Goal: Transaction & Acquisition: Purchase product/service

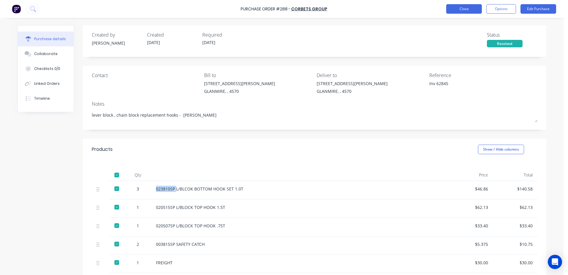
click at [457, 9] on button "Close" at bounding box center [465, 9] width 36 height 10
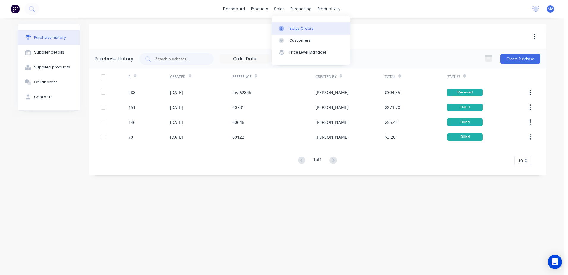
click at [301, 25] on link "Sales Orders" at bounding box center [311, 28] width 79 height 12
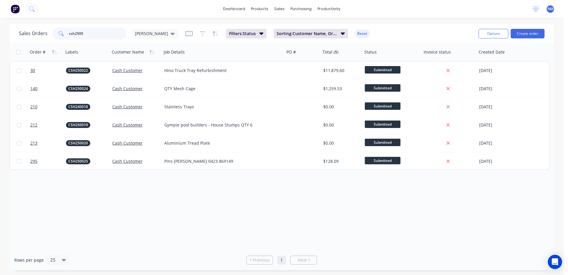
drag, startPoint x: 84, startPoint y: 34, endPoint x: 48, endPoint y: 36, distance: 35.2
click at [48, 36] on div "Sales Orders csh2500 [PERSON_NAME]" at bounding box center [98, 34] width 159 height 12
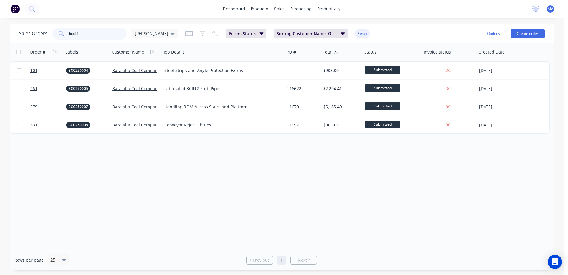
type input "bcc25"
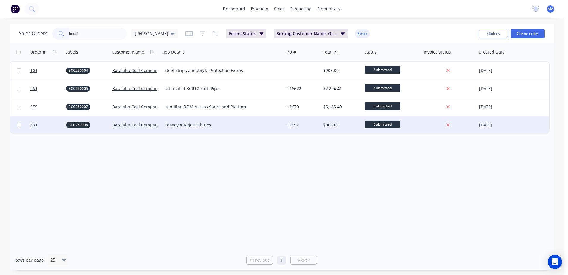
click at [304, 127] on div "11697" at bounding box center [302, 125] width 30 height 6
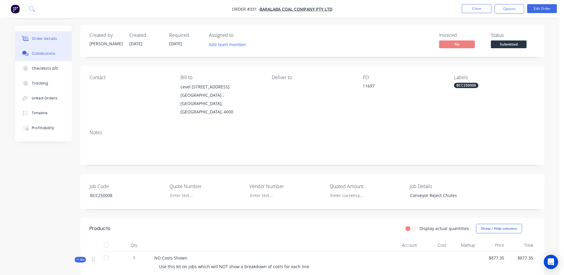
click at [44, 55] on div "Collaborate" at bounding box center [43, 53] width 23 height 5
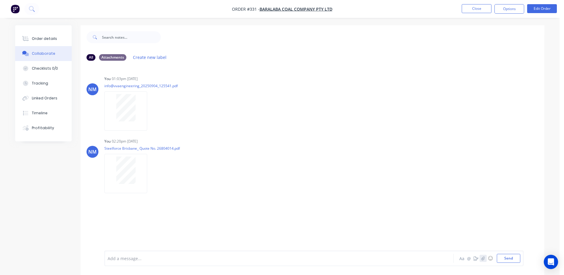
click at [484, 258] on icon "button" at bounding box center [482, 258] width 3 height 4
click at [510, 262] on button "Send" at bounding box center [508, 258] width 23 height 9
click at [473, 9] on button "Close" at bounding box center [477, 8] width 30 height 9
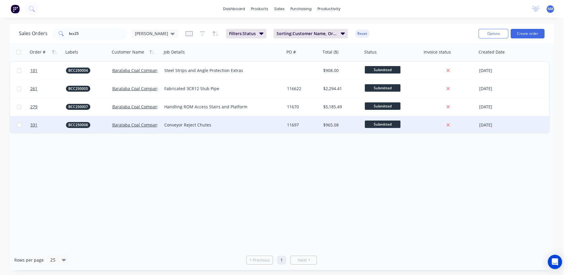
click at [320, 125] on div "11697" at bounding box center [303, 125] width 36 height 18
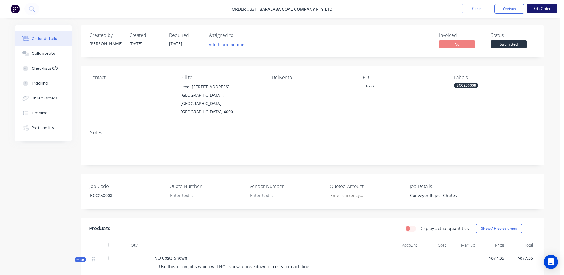
click at [539, 7] on button "Edit Order" at bounding box center [542, 8] width 30 height 9
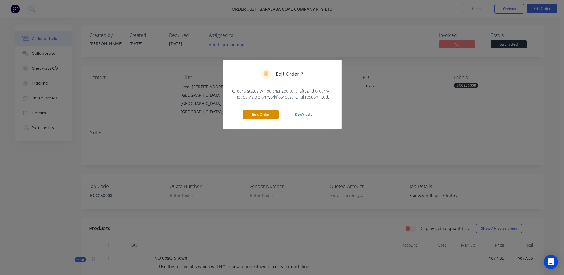
click at [255, 116] on button "Edit Order" at bounding box center [261, 114] width 36 height 9
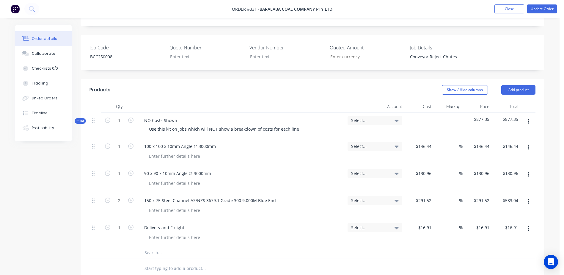
scroll to position [149, 0]
click at [155, 246] on input "text" at bounding box center [203, 252] width 119 height 12
click at [203, 246] on input "363684 rev.1 - CH1 10mm 250x 1" at bounding box center [203, 252] width 119 height 12
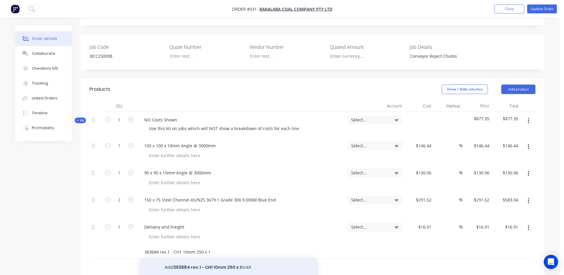
type input "363684 rev.1 - CH1 10mm 250 x 1"
click at [183, 258] on button "Add 363684 rev.1 - CH1 10mm 250 x 1 to kit" at bounding box center [228, 267] width 178 height 19
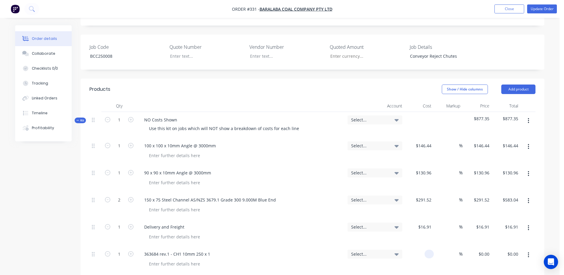
click at [426, 249] on div at bounding box center [429, 253] width 9 height 9
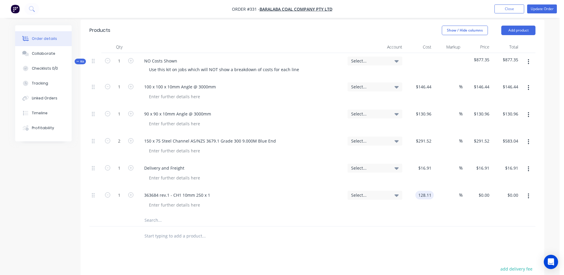
scroll to position [208, 0]
type input "$128.11"
click at [152, 213] on input "text" at bounding box center [203, 219] width 119 height 12
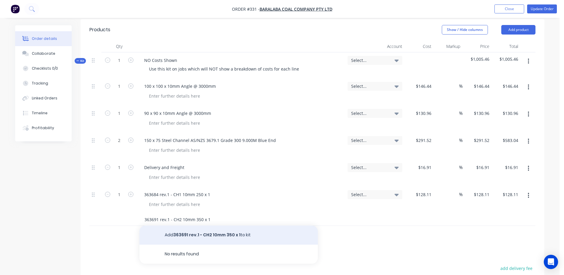
type input "363691 rev.1 - CH2 10mm 350 x 1"
click at [175, 225] on button "Add 363691 rev.1 - CH2 10mm 350 x 1 to kit" at bounding box center [228, 234] width 178 height 19
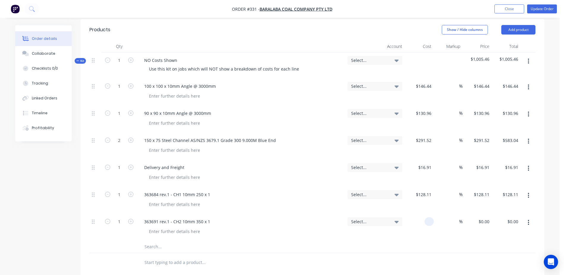
click at [427, 217] on div at bounding box center [430, 221] width 7 height 9
type input "$18.07"
click at [153, 241] on input "text" at bounding box center [203, 247] width 119 height 12
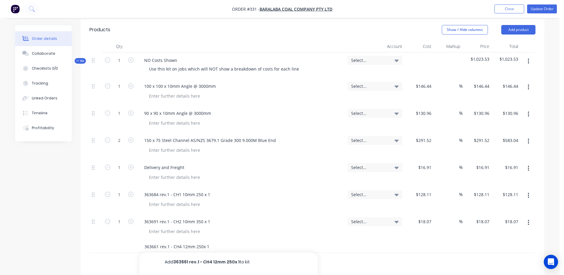
click at [202, 241] on input "363661 rev.1 - CH4 12mm 250x 1" at bounding box center [203, 247] width 119 height 12
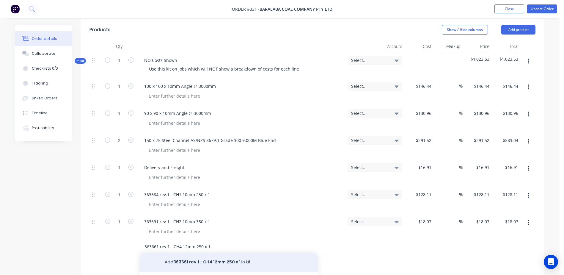
type input "363661 rev.1 - CH4 12mm 250 x 1"
click at [197, 252] on button "Add 363661 rev.1 - CH4 12mm 250 x 1 to kit" at bounding box center [228, 261] width 178 height 19
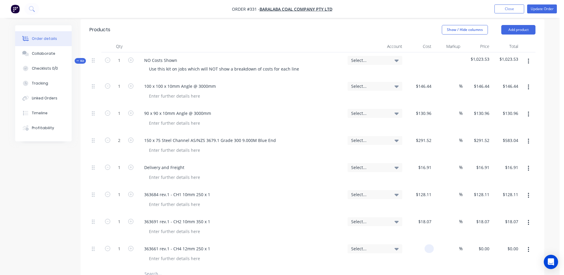
click at [420, 241] on div at bounding box center [419, 254] width 29 height 27
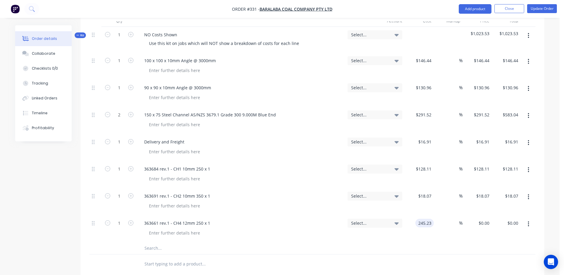
scroll to position [268, 0]
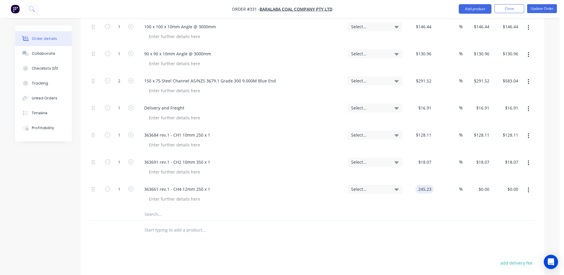
type input "$245.23"
click at [147, 208] on input "text" at bounding box center [203, 214] width 119 height 12
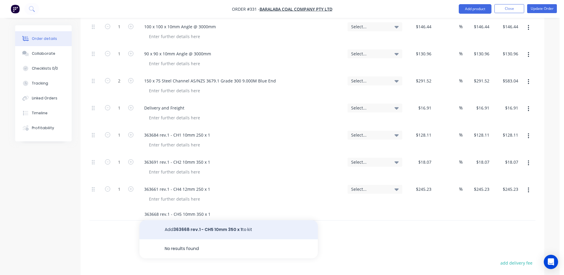
type input "363668 rev.1 - CH5 10mm 350 x 1"
click at [200, 220] on button "Add 363668 rev.1 - CH5 10mm 350 x 1 to kit" at bounding box center [228, 229] width 178 height 19
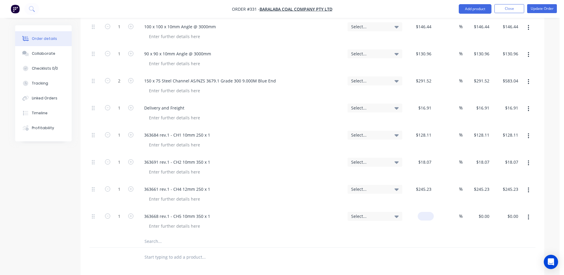
click at [422, 208] on div "$0.00" at bounding box center [419, 221] width 29 height 27
type input "$20.77"
click at [157, 235] on input "text" at bounding box center [203, 241] width 119 height 12
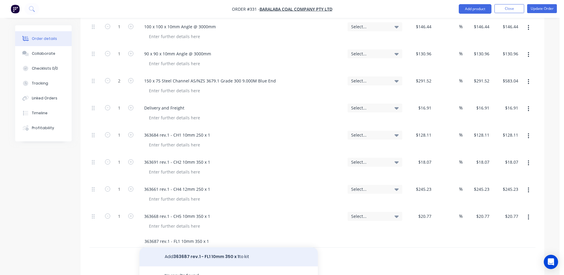
type input "363687 rev.1 - FL1 10mm 350 x 1"
click at [203, 247] on button "Add 363687 rev.1 - FL1 10mm 350 x 1 to kit" at bounding box center [228, 256] width 178 height 19
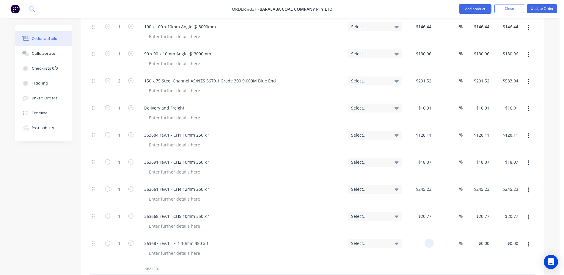
click at [428, 239] on input at bounding box center [430, 243] width 7 height 9
type input "$34.08"
click at [149, 262] on input "text" at bounding box center [203, 268] width 119 height 12
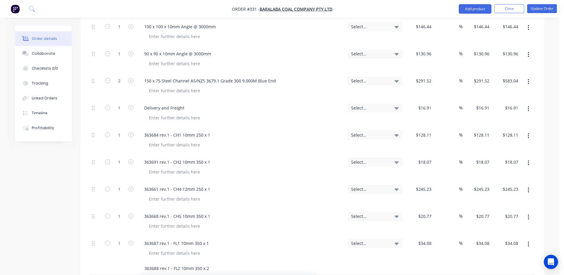
type input "363688 rev.1 - FL2 10mm 350 x 2"
click at [423, 262] on div at bounding box center [419, 275] width 29 height 27
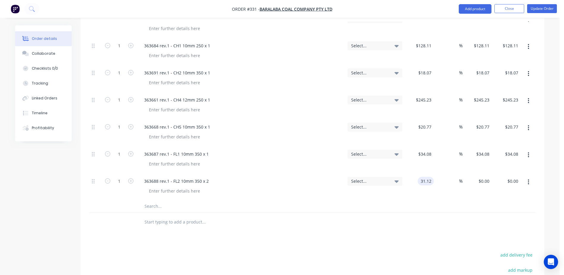
type input "$31.12"
click at [159, 200] on input "text" at bounding box center [203, 206] width 119 height 12
click at [131, 178] on icon "button" at bounding box center [130, 180] width 5 height 5
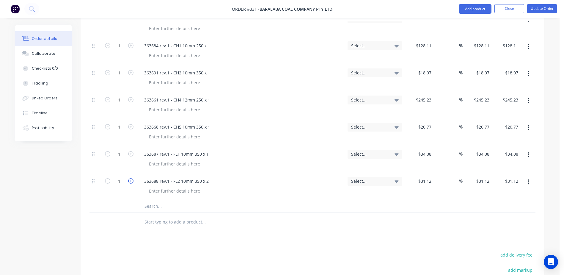
type input "2"
type input "$62.24"
click at [146, 200] on input "text" at bounding box center [203, 206] width 119 height 12
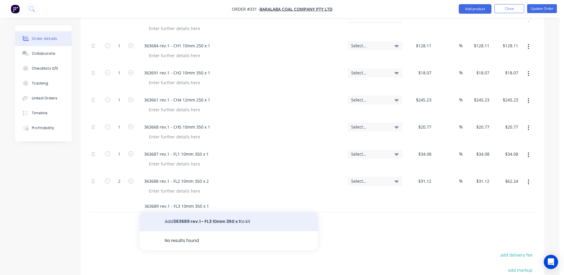
type input "363689 rev.1 - FL3 10mm 350 x 1"
click at [194, 212] on button "Add 363689 rev.1 - FL3 10mm 350 x 1 to kit" at bounding box center [228, 221] width 178 height 19
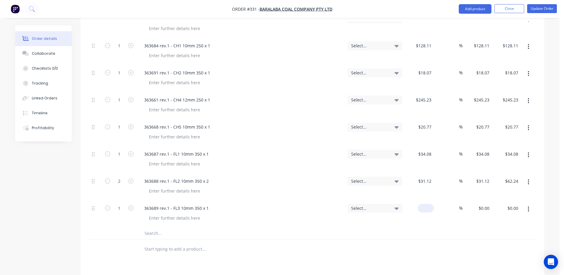
click at [425, 204] on div "$0.00" at bounding box center [426, 208] width 16 height 9
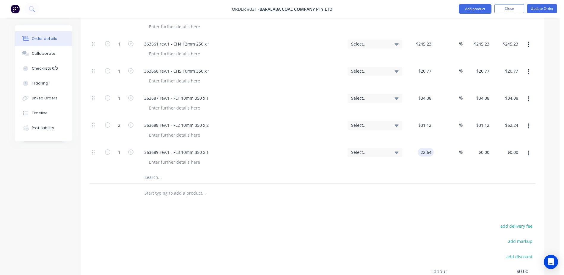
scroll to position [416, 0]
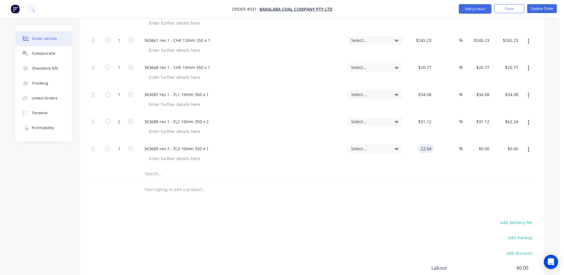
type input "$22.64"
click at [157, 168] on input "text" at bounding box center [203, 174] width 119 height 12
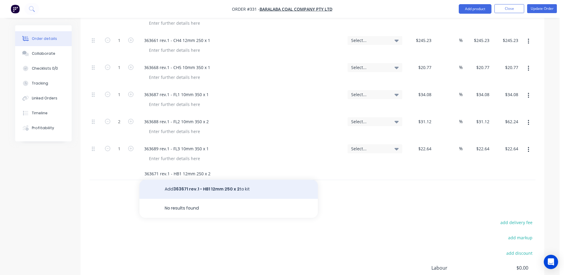
type input "363671 rev.1 - HB1 12mm 250 x 2"
click at [215, 180] on button "Add 363671 rev.1 - HB1 12mm 250 x 2 to kit" at bounding box center [228, 189] width 178 height 19
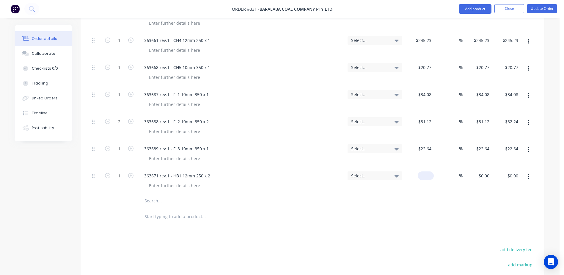
click at [419, 168] on div "$0.00" at bounding box center [419, 181] width 29 height 27
type input "$223.73"
click at [130, 171] on form "1" at bounding box center [119, 175] width 31 height 9
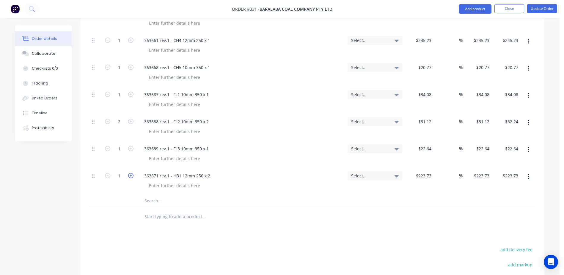
click at [130, 173] on icon "button" at bounding box center [130, 175] width 5 height 5
type input "2"
type input "$447.46"
click at [151, 195] on input "text" at bounding box center [203, 201] width 119 height 12
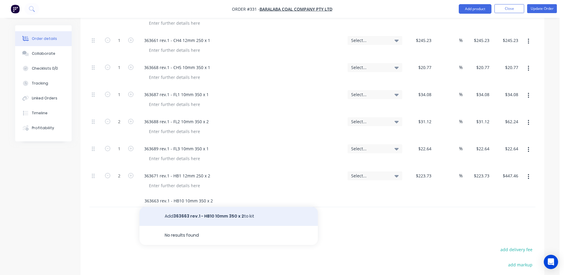
type input "363663 rev.1 - HB10 10mm 350 x 2"
click at [193, 207] on button "Add 363663 rev.1 - HB10 10mm 350 x 2 to kit" at bounding box center [228, 216] width 178 height 19
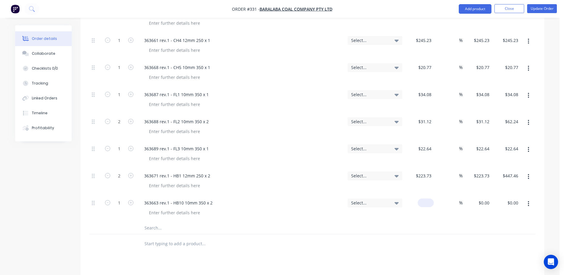
click at [418, 195] on div "$0.00" at bounding box center [419, 208] width 29 height 27
type input "$63.09"
click at [129, 200] on icon "button" at bounding box center [130, 202] width 5 height 5
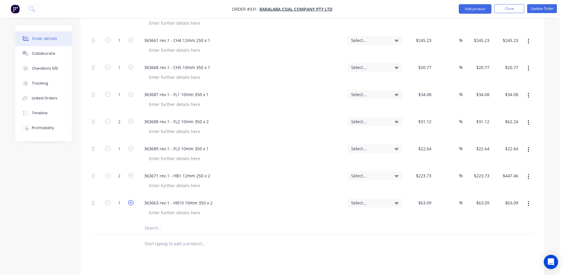
type input "2"
type input "$126.18"
click at [154, 222] on input "text" at bounding box center [203, 228] width 119 height 12
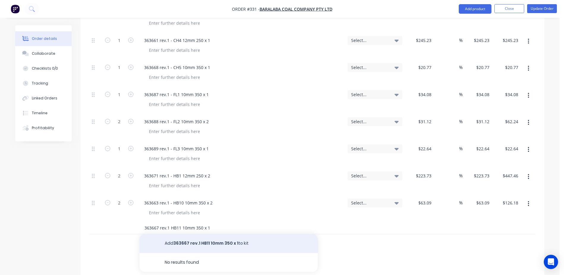
type input "363667 rev.1 HB11 10mm 350 x 1"
click at [221, 234] on button "Add 363667 rev.1 HB11 10mm 350 x 1 to kit" at bounding box center [228, 243] width 178 height 19
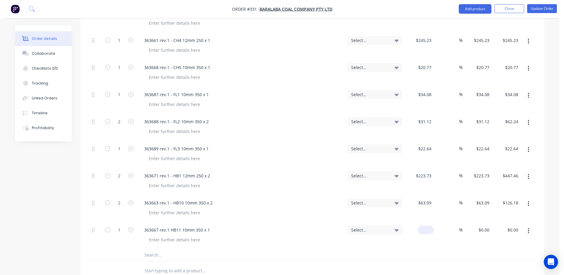
click at [422, 222] on div "$0.00" at bounding box center [419, 235] width 29 height 27
type input "$18.31"
click at [154, 249] on input "text" at bounding box center [203, 255] width 119 height 12
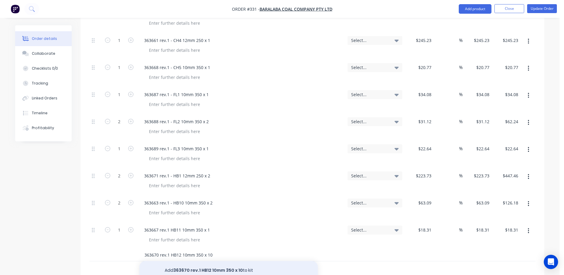
type input "363670 rev.1 HB12 10mm 350 x 10"
click at [228, 261] on button "Add 363670 rev.1 HB12 10mm 350 x 10 to kit" at bounding box center [228, 270] width 178 height 19
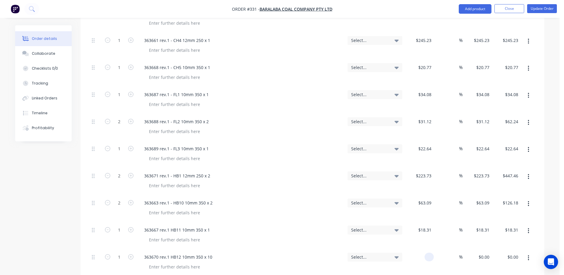
click at [422, 249] on div at bounding box center [419, 262] width 29 height 27
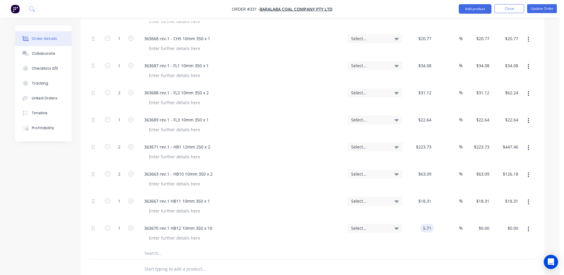
scroll to position [446, 0]
type input "$5.71"
click at [152, 246] on input "text" at bounding box center [203, 252] width 119 height 12
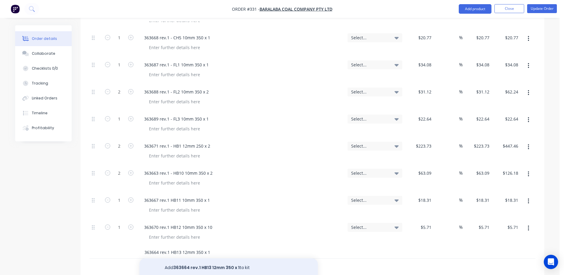
type input "363664 rev.1 HB13 12mm 350 x 1"
click at [188, 258] on button "Add 363664 rev.1 HB13 12mm 350 x 1 to kit" at bounding box center [228, 267] width 178 height 19
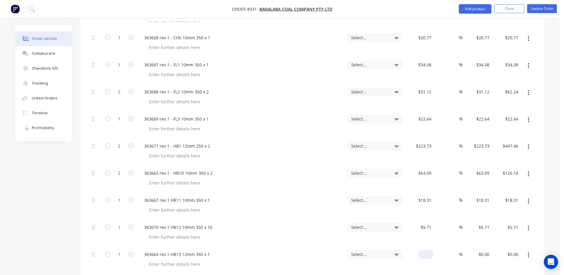
click at [425, 250] on div "$0.00" at bounding box center [426, 254] width 16 height 9
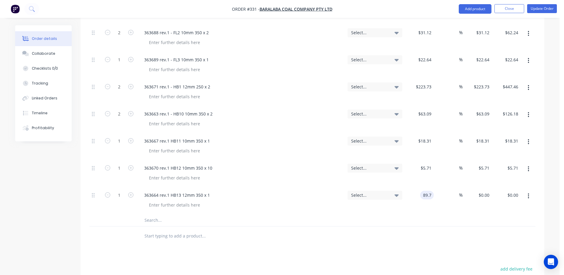
scroll to position [505, 0]
type input "$89.70"
click at [151, 214] on input "text" at bounding box center [203, 220] width 119 height 12
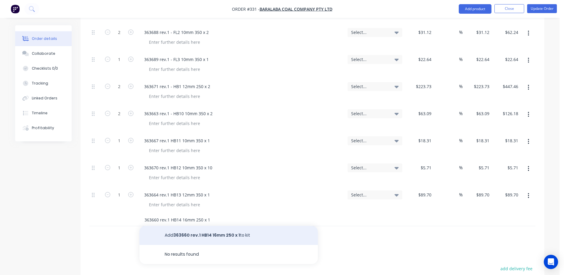
type input "363660 rev.1 HB14 16mm 250 x 1"
click at [226, 226] on button "Add 363660 rev.1 HB14 16mm 250 x 1 to kit" at bounding box center [228, 235] width 178 height 19
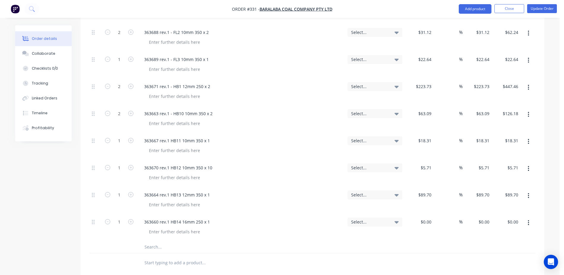
click at [418, 214] on div "$0.00 $0.00" at bounding box center [419, 227] width 29 height 27
click at [420, 214] on div "$0.00" at bounding box center [419, 227] width 29 height 27
type input "$548.80"
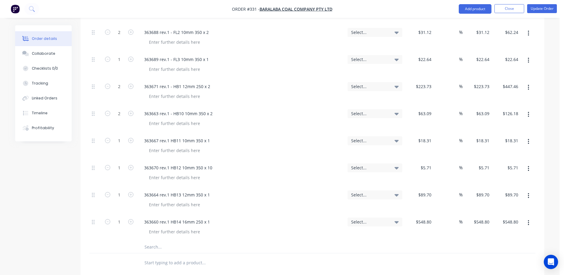
click at [158, 241] on input "text" at bounding box center [203, 247] width 119 height 12
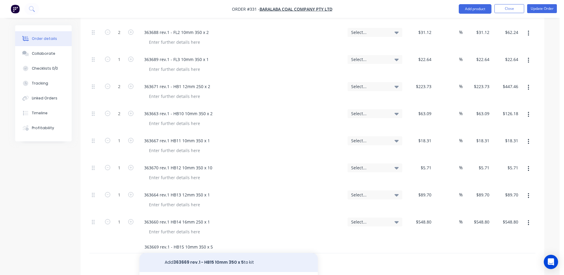
type input "363669 rev.1 - HB15 10mm 350 x 5"
click at [226, 253] on button "Add 363669 rev.1 - HB15 10mm 350 x 5 to kit" at bounding box center [228, 262] width 178 height 19
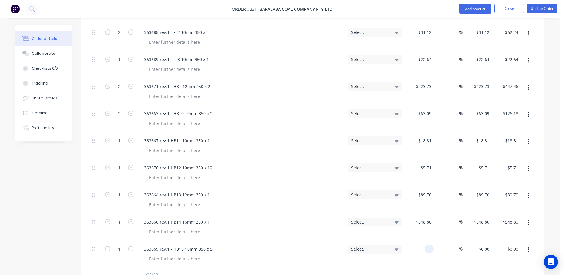
click at [423, 241] on div at bounding box center [419, 254] width 29 height 27
type input "$14.90"
click at [129, 246] on icon "button" at bounding box center [130, 248] width 5 height 5
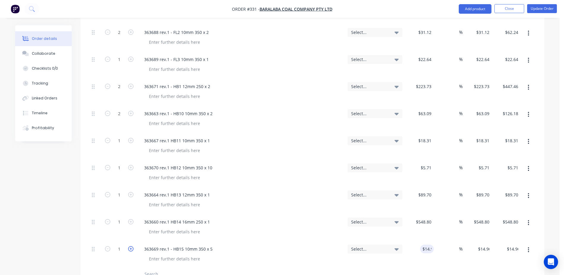
type input "2"
type input "$29.80"
click at [129, 246] on icon "button" at bounding box center [130, 248] width 5 height 5
type input "3"
type input "$44.70"
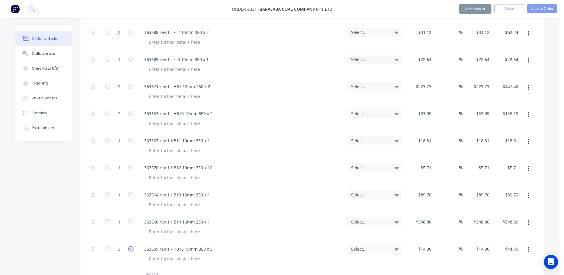
click at [129, 246] on icon "button" at bounding box center [130, 248] width 5 height 5
type input "4"
type input "$59.60"
click at [129, 246] on icon "button" at bounding box center [130, 248] width 5 height 5
type input "5"
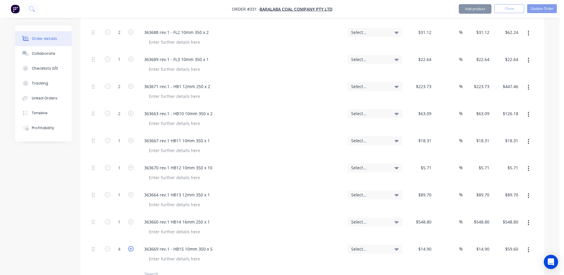
type input "$74.50"
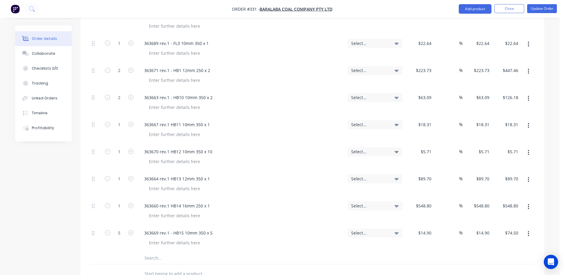
scroll to position [535, 0]
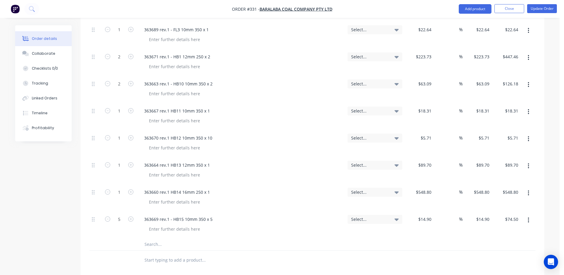
click at [152, 238] on input "text" at bounding box center [203, 244] width 119 height 12
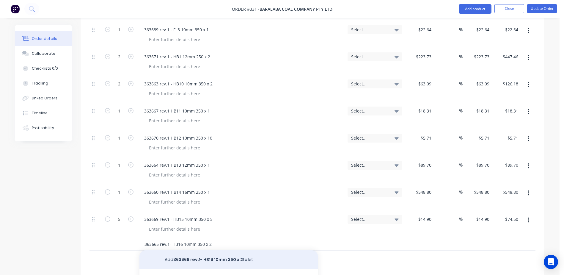
type input "363665 rev.1- HB16 10mm 350 x 2"
click at [215, 250] on button "Add 363665 rev.1- HB16 10mm 350 x 2 to kit" at bounding box center [228, 259] width 178 height 19
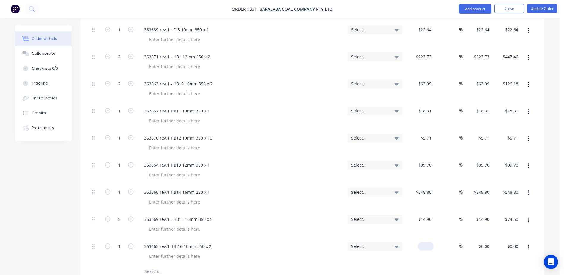
click at [422, 238] on div "$0.00" at bounding box center [419, 251] width 29 height 27
type input "$29.50"
click at [131, 243] on icon "button" at bounding box center [130, 245] width 5 height 5
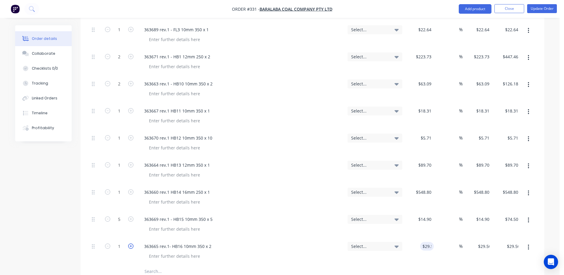
type input "2"
type input "$59.00"
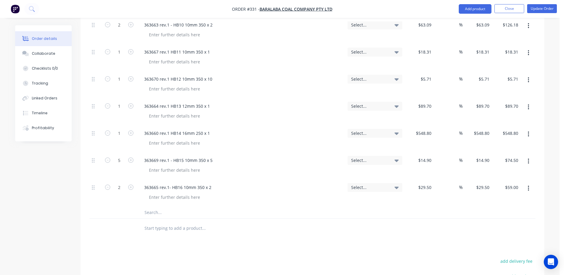
scroll to position [595, 0]
click at [148, 206] on input "text" at bounding box center [203, 212] width 119 height 12
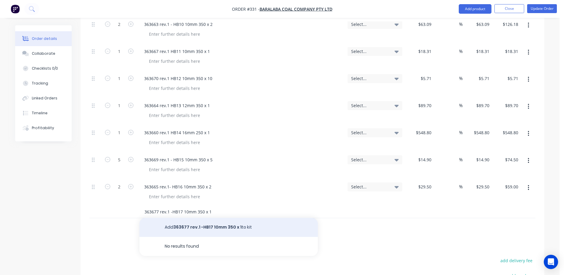
type input "363677 rev.1 -HB17 10mm 350 x 1"
click at [206, 218] on button "Add 363677 rev.1 -HB17 10mm 350 x 1 to kit" at bounding box center [228, 227] width 178 height 19
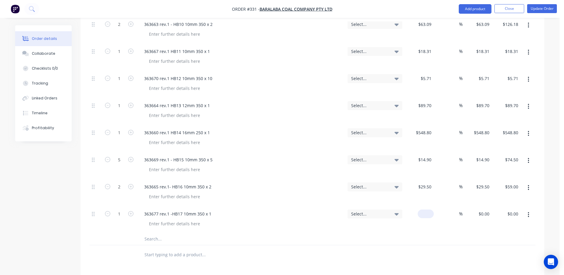
click at [420, 206] on div "$0.00" at bounding box center [419, 219] width 29 height 27
type input "$59.92"
click at [157, 233] on input "text" at bounding box center [203, 239] width 119 height 12
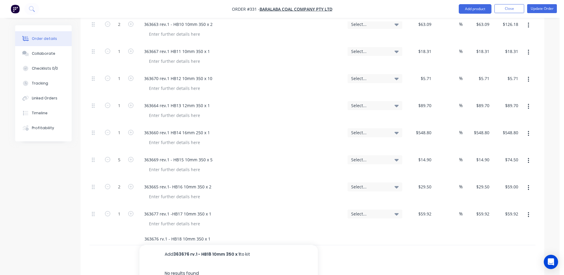
type input "363676 rv.1 - HB18 10mm 350 x 1"
click at [195, 245] on button "Add 363676 rv.1 - HB18 10mm 350 x 1 to kit" at bounding box center [228, 254] width 178 height 19
click at [422, 233] on div "$0.00" at bounding box center [419, 246] width 29 height 27
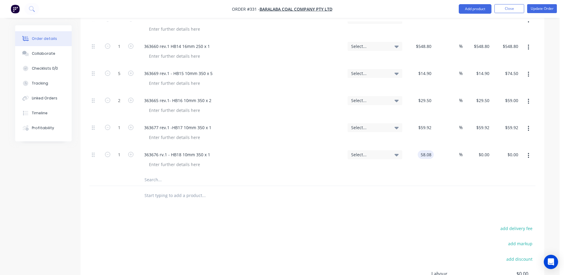
scroll to position [684, 0]
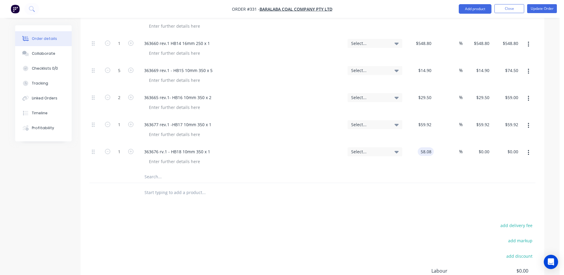
type input "$58.08"
click at [152, 171] on input "text" at bounding box center [203, 177] width 119 height 12
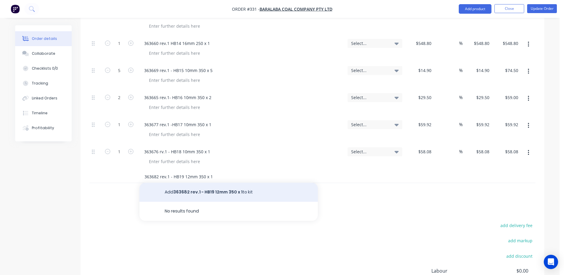
type input "363682 rev.1 - HB19 12mm 350 x 1"
click at [194, 183] on button "Add 363682 rev.1 - HB19 12mm 350 x 1 to kit" at bounding box center [228, 192] width 178 height 19
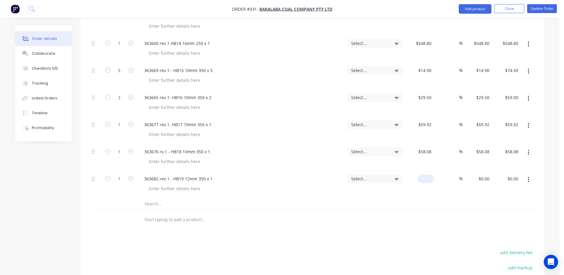
click at [418, 171] on div "$0.00" at bounding box center [419, 184] width 29 height 27
type input "$20.75"
click at [161, 198] on input "text" at bounding box center [203, 204] width 119 height 12
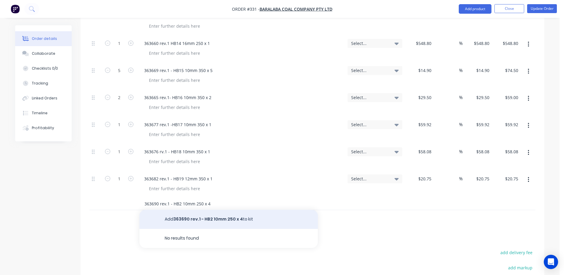
type input "363690 rev.1 - HB2 10mm 250 x 4"
click at [223, 210] on button "Add 363690 rev.1 - HB2 10mm 250 x 4 to kit" at bounding box center [228, 219] width 178 height 19
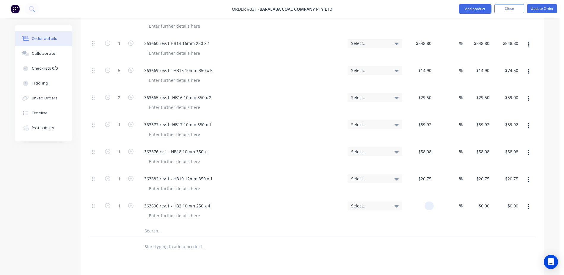
click at [427, 201] on input at bounding box center [430, 205] width 7 height 9
type input "$13.93"
click at [133, 203] on icon "button" at bounding box center [130, 205] width 5 height 5
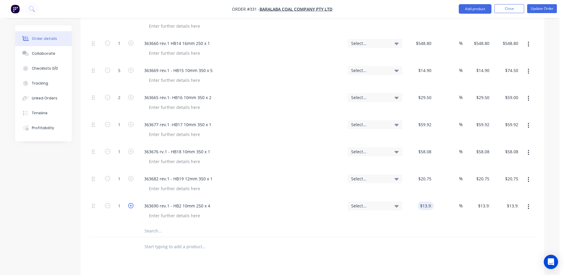
type input "2"
type input "$27.86"
click at [133, 203] on icon "button" at bounding box center [130, 205] width 5 height 5
type input "3"
type input "$41.79"
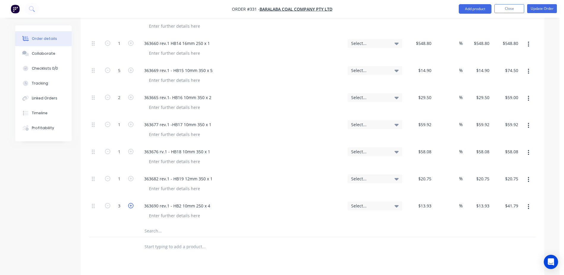
click at [133, 203] on icon "button" at bounding box center [130, 205] width 5 height 5
type input "4"
type input "$55.72"
click at [152, 225] on input "text" at bounding box center [203, 231] width 119 height 12
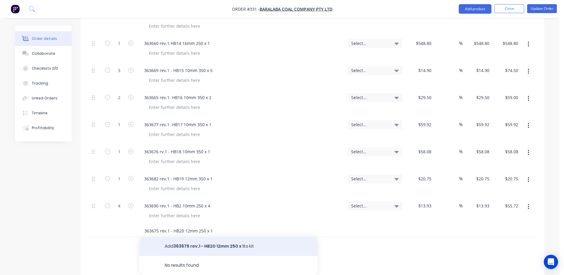
type input "363675 rev.1 - HB20 12mm 250 x 1"
click at [183, 237] on button "Add 363675 rev.1 - HB20 12mm 250 x 1 to kit" at bounding box center [228, 246] width 178 height 19
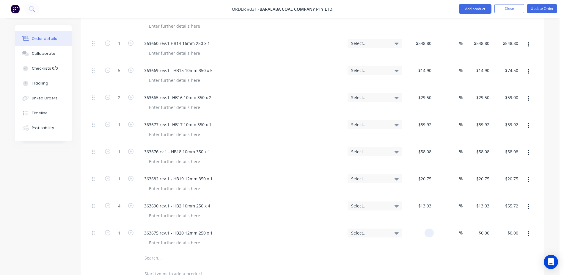
click at [425, 228] on div at bounding box center [429, 232] width 9 height 9
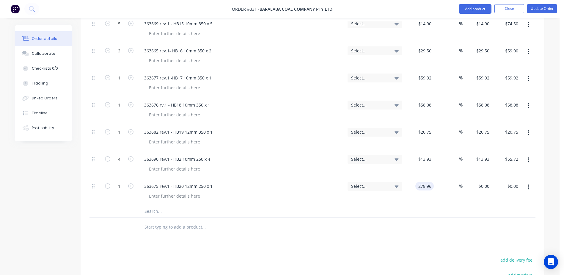
scroll to position [743, 0]
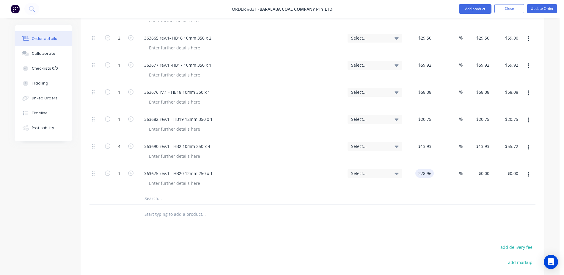
type input "$278.96"
click at [153, 192] on input "text" at bounding box center [203, 198] width 119 height 12
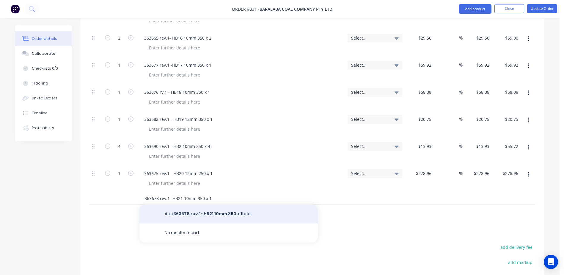
type input "363678 rev.1- HB21 10mm 350 x 1"
click at [193, 204] on button "Add 363678 rev.1- HB21 10mm 350 x 1 to kit" at bounding box center [228, 213] width 178 height 19
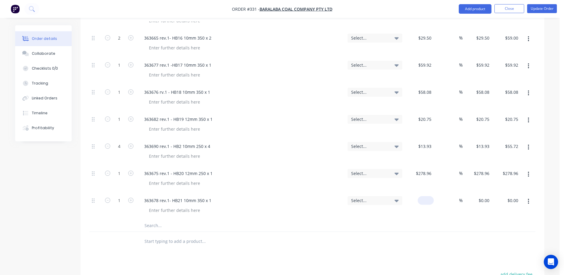
click at [427, 196] on input at bounding box center [427, 200] width 14 height 9
type input "$46.57"
click at [152, 219] on input "text" at bounding box center [203, 225] width 119 height 12
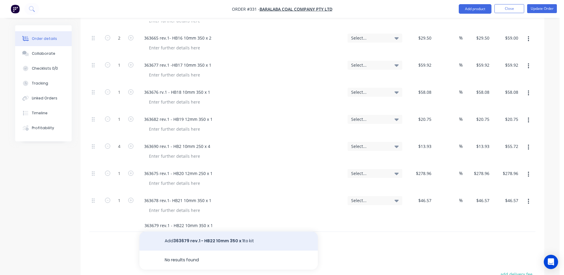
type input "363679 rev.1 - HB22 10mm 350 x 1"
click at [188, 231] on button "Add 363679 rev.1 - HB22 10mm 350 x 1 to kit" at bounding box center [228, 240] width 178 height 19
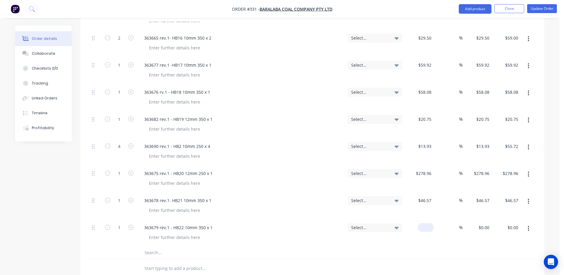
click at [419, 219] on div "$0.00" at bounding box center [419, 232] width 29 height 27
type input "$28.60"
click at [151, 246] on input "text" at bounding box center [203, 252] width 119 height 12
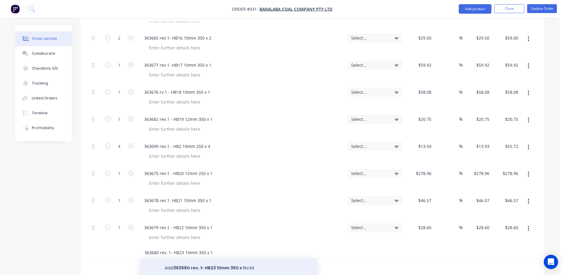
type input "363680 rev. 1- HB23 10mm 350 x 1"
click at [230, 258] on button "Add 363680 rev. 1- HB23 10mm 350 x 1 to kit" at bounding box center [228, 267] width 178 height 19
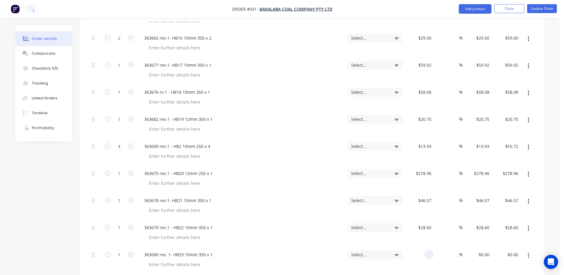
click at [420, 246] on div at bounding box center [419, 259] width 29 height 27
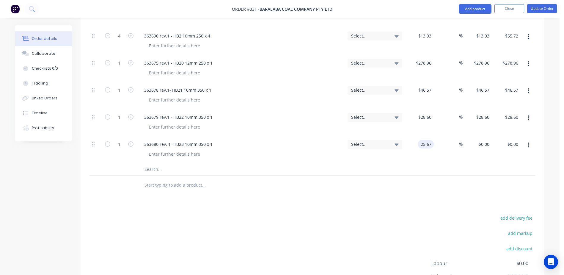
scroll to position [862, 0]
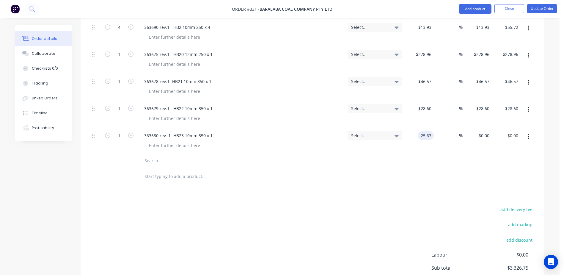
type input "$25.67"
click at [147, 155] on input "text" at bounding box center [203, 161] width 119 height 12
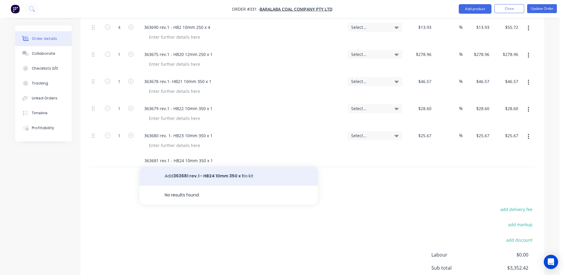
type input "363681 rev.1 - HB24 10mm 350 x 1"
click at [186, 166] on button "Add 363681 rev.1 - HB24 10mm 350 x 1 to kit" at bounding box center [228, 175] width 178 height 19
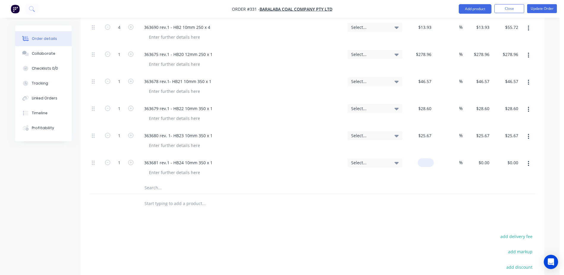
click at [421, 155] on div "$0.00" at bounding box center [419, 168] width 29 height 27
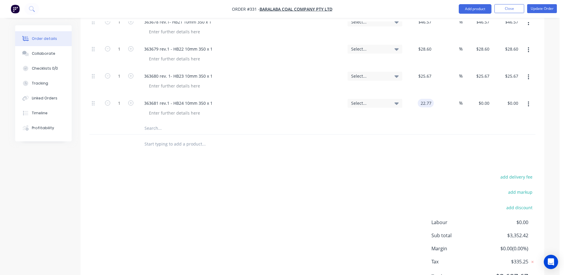
type input "$22.77"
click at [156, 122] on input "text" at bounding box center [203, 128] width 119 height 12
type input "6"
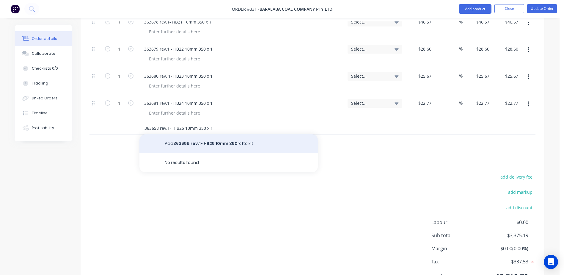
type input "363658 rev.1- HB25 10mm 350 x 1"
click at [206, 134] on button "Add 363658 rev.1- HB25 10mm 350 x 1 to kit" at bounding box center [228, 143] width 178 height 19
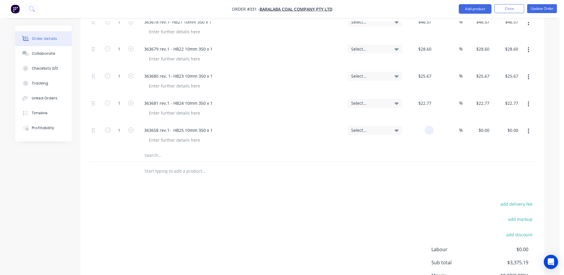
click at [421, 122] on div at bounding box center [419, 135] width 29 height 27
type input "1"
type input "$4.12"
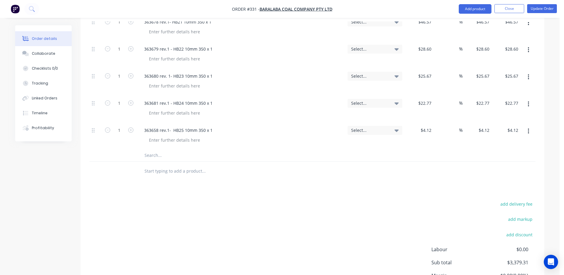
click at [153, 149] on input "text" at bounding box center [203, 155] width 119 height 12
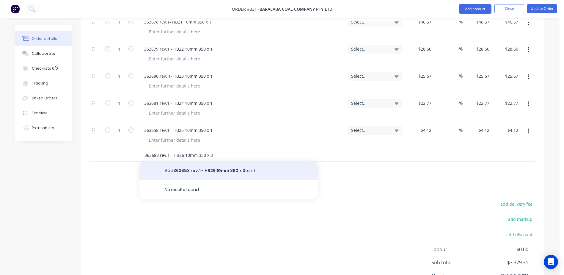
type input "363683 rev.1 - HB26 10mm 350 x 3"
click at [191, 161] on button "Add 363683 rev.1 - HB26 10mm 350 x 3 to kit" at bounding box center [228, 170] width 178 height 19
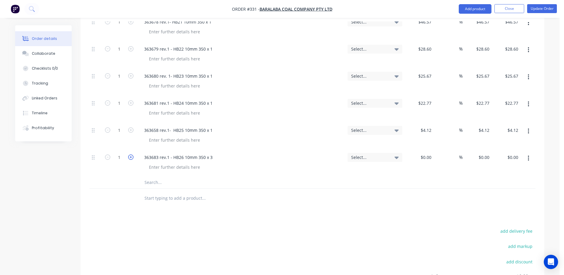
click at [130, 154] on icon "button" at bounding box center [130, 156] width 5 height 5
type input "3"
click at [419, 149] on div "$0.00" at bounding box center [419, 162] width 29 height 27
type input "$15.16"
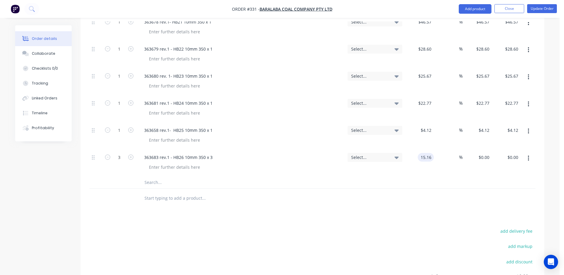
type input "$15.16"
type input "$45.48"
click at [153, 176] on input "text" at bounding box center [203, 182] width 119 height 12
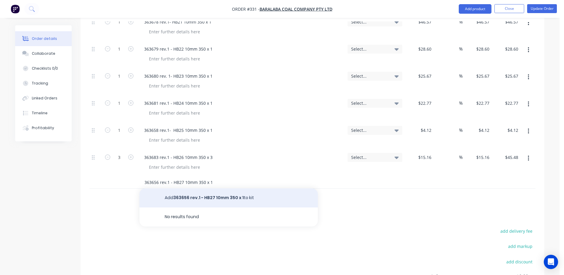
type input "363656 rev.1 - HB27 10mm 350 x 1"
click at [194, 188] on button "Add 363656 rev.1 - HB27 10mm 350 x 1 to kit" at bounding box center [228, 197] width 178 height 19
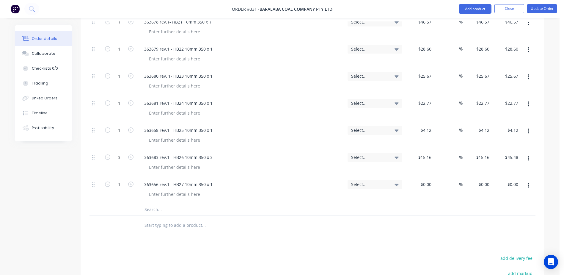
click at [415, 176] on div "$0.00 $0.00" at bounding box center [419, 189] width 29 height 27
click at [420, 176] on div at bounding box center [419, 189] width 29 height 27
type input "$13.71"
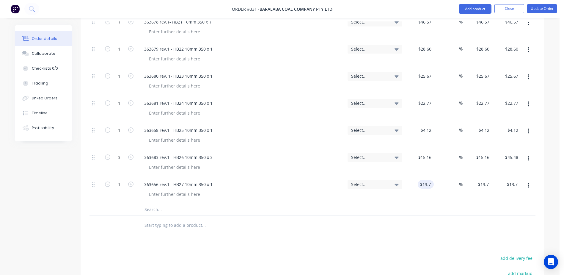
click at [149, 203] on input "text" at bounding box center [203, 209] width 119 height 12
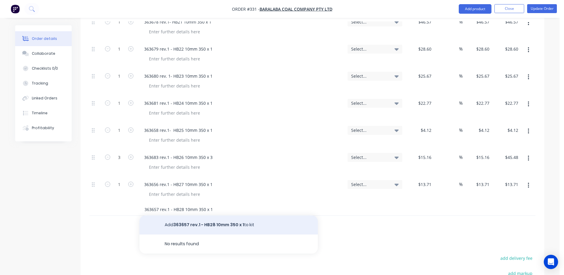
type input "363657 rev.1 - HB28 10mm 350 x 1"
click at [219, 215] on button "Add 363657 rev.1 - HB28 10mm 350 x 1 to kit" at bounding box center [228, 224] width 178 height 19
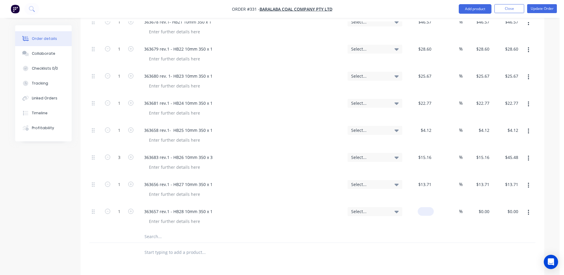
click at [424, 203] on div "$0.00" at bounding box center [419, 216] width 29 height 27
type input "$8.39"
click at [147, 230] on input "text" at bounding box center [203, 236] width 119 height 12
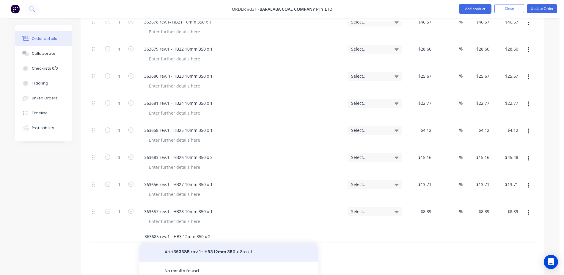
type input "363685 rev.1 - HB3 12mm 350 x 2"
click at [194, 242] on button "Add 363685 rev.1 - HB3 12mm 350 x 2 to kit" at bounding box center [228, 251] width 178 height 19
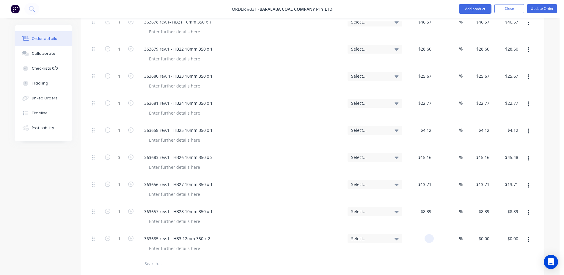
click at [420, 230] on div at bounding box center [419, 243] width 29 height 27
type input "$87.05"
click at [131, 235] on icon "button" at bounding box center [130, 237] width 5 height 5
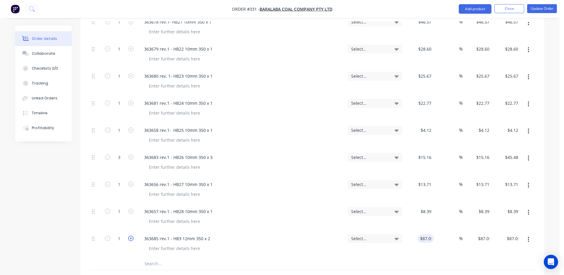
type input "2"
type input "$174.10"
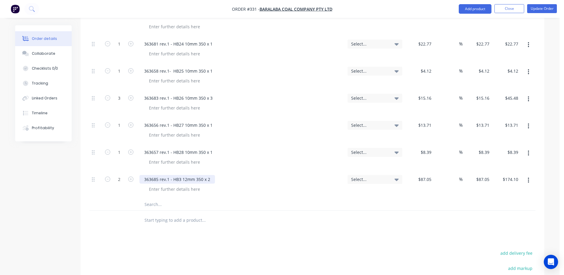
scroll to position [981, 0]
click at [157, 198] on input "text" at bounding box center [203, 204] width 119 height 12
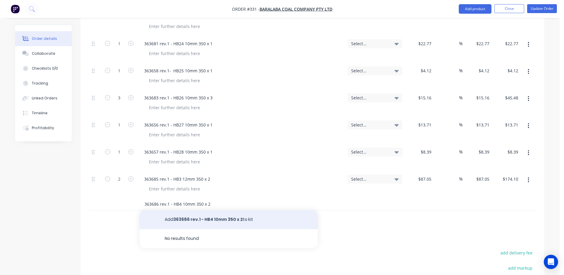
type input "363686 rev.1 - HB4 10mm 350 x 2"
click at [177, 210] on button "Add 363686 rev.1 - HB4 10mm 350 x 2 to kit" at bounding box center [228, 219] width 178 height 19
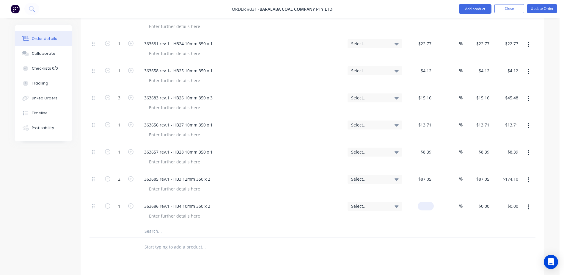
click at [425, 202] on div "$0.00" at bounding box center [426, 206] width 16 height 9
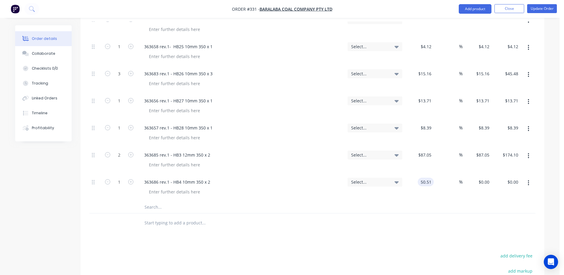
scroll to position [1041, 0]
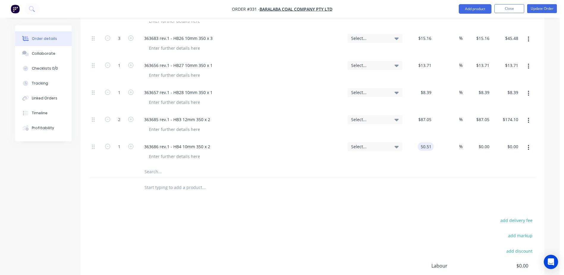
type input "$50.51"
click at [153, 166] on input "text" at bounding box center [203, 172] width 119 height 12
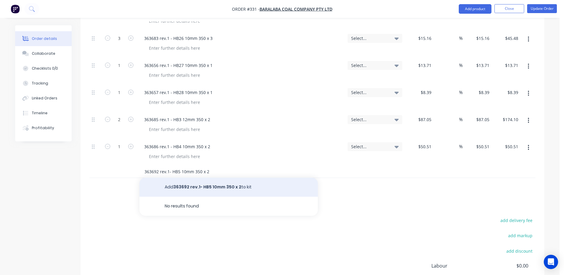
type input "363692 rev.1- HB5 10mm 350 x 2"
click at [187, 177] on button "Add 363692 rev.1- HB5 10mm 350 x 2 to kit" at bounding box center [228, 186] width 178 height 19
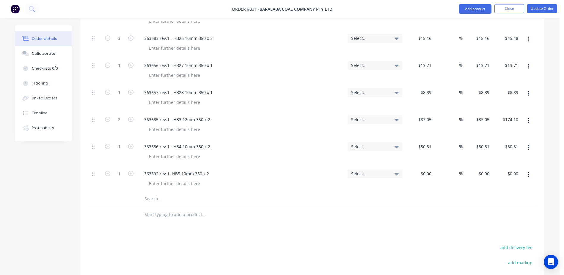
click at [417, 166] on div "$0.00 $0.00" at bounding box center [419, 179] width 29 height 27
click at [419, 166] on div at bounding box center [419, 179] width 29 height 27
type input "$12.69"
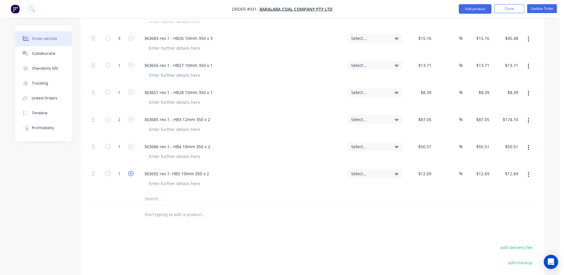
click at [128, 171] on icon "button" at bounding box center [130, 173] width 5 height 5
type input "2"
type input "$25.38"
click at [130, 144] on icon "button" at bounding box center [130, 146] width 5 height 5
type input "2"
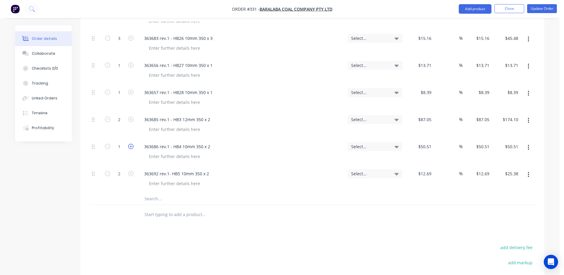
type input "$101.02"
click at [155, 193] on input "text" at bounding box center [203, 199] width 119 height 12
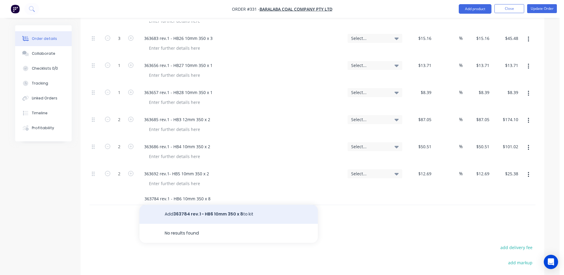
type input "363784 rev.1 - HB6 10mm 350 x 8"
click at [208, 205] on button "Add 363784 rev.1 - HB6 10mm 350 x 8 to kit" at bounding box center [228, 214] width 178 height 19
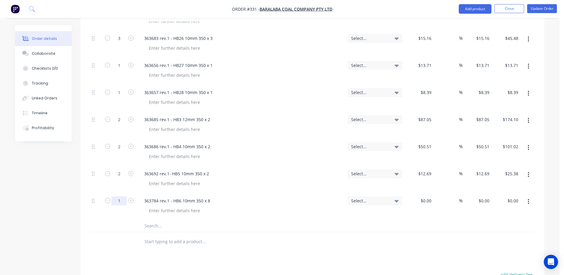
click at [120, 196] on input "1" at bounding box center [118, 200] width 15 height 9
type input "8"
click at [422, 193] on div "$0.00" at bounding box center [419, 206] width 29 height 27
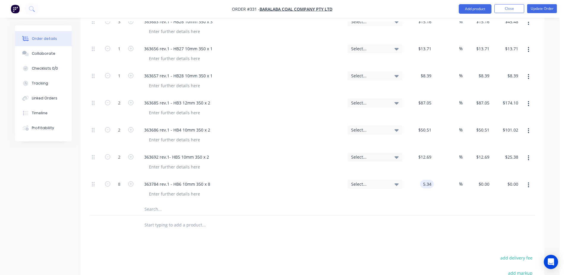
scroll to position [1070, 0]
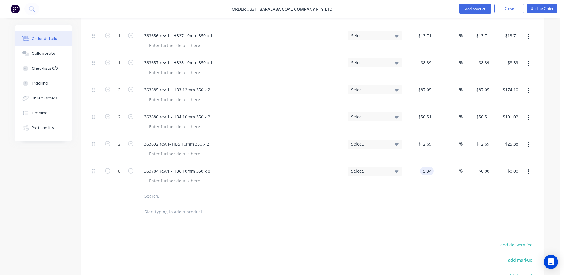
type input "$5.34"
type input "$42.72"
click at [158, 190] on input "text" at bounding box center [203, 196] width 119 height 12
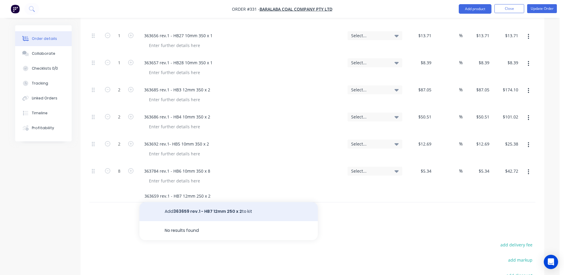
type input "363659 rev.1 - HB7 12mm 250 x 2"
click at [200, 202] on button "Add 363659 rev.1 - HB7 12mm 250 x 2 to kit" at bounding box center [228, 211] width 178 height 19
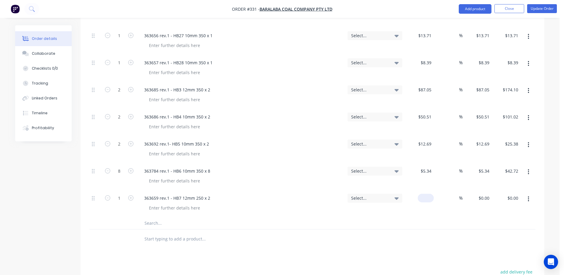
click at [421, 190] on div "$0.00" at bounding box center [419, 203] width 29 height 27
type input "$324.48"
click at [133, 195] on icon "button" at bounding box center [130, 197] width 5 height 5
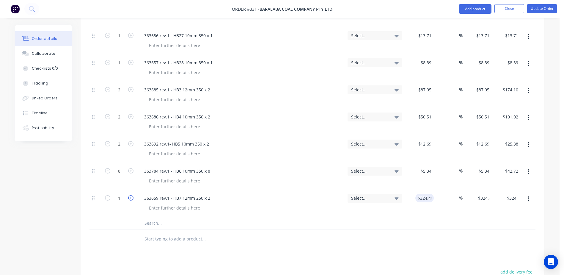
type input "2"
type input "$648.96"
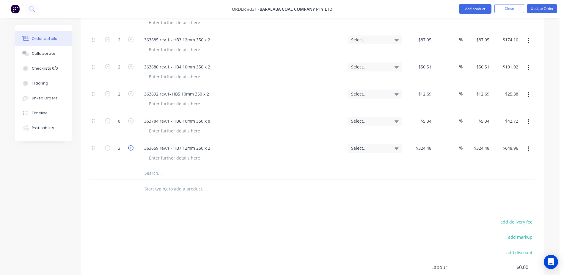
scroll to position [1130, 0]
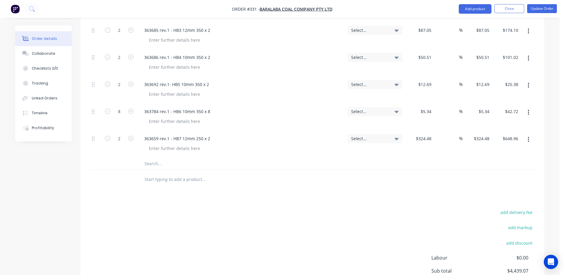
click at [149, 158] on input "text" at bounding box center [203, 164] width 119 height 12
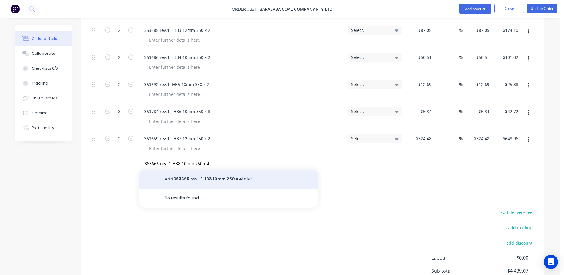
click at [210, 169] on button "Add 363666 rev.-1 HB8 10mm 250 x 4 to kit" at bounding box center [228, 178] width 178 height 19
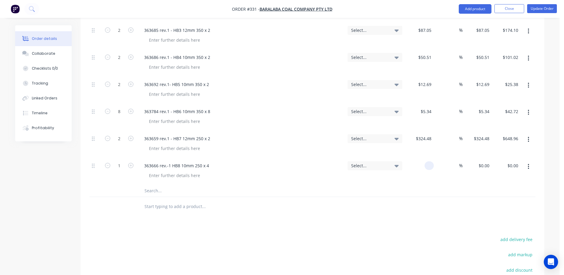
click at [419, 158] on div at bounding box center [419, 171] width 29 height 27
click at [130, 163] on icon "button" at bounding box center [130, 165] width 5 height 5
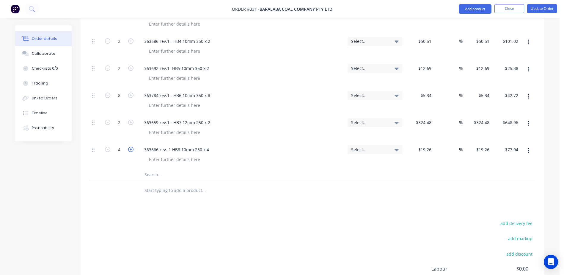
scroll to position [1159, 0]
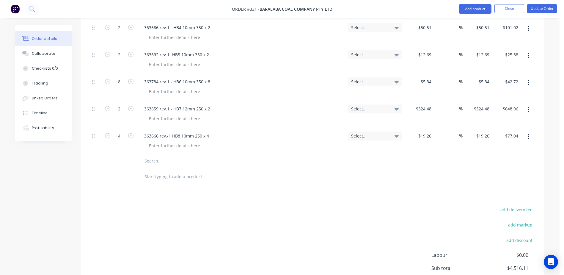
click at [159, 155] on input "text" at bounding box center [203, 161] width 119 height 12
click at [156, 155] on input "text" at bounding box center [203, 161] width 119 height 12
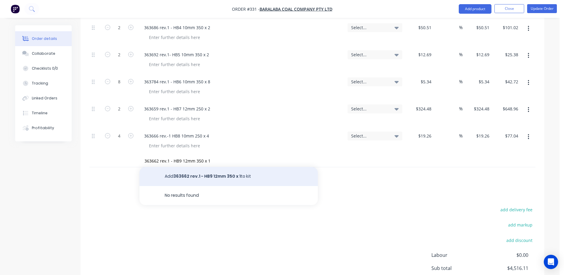
click at [176, 167] on button "Add 363662 rev.1 - HB9 12mm 350 x 1 to kit" at bounding box center [228, 176] width 178 height 19
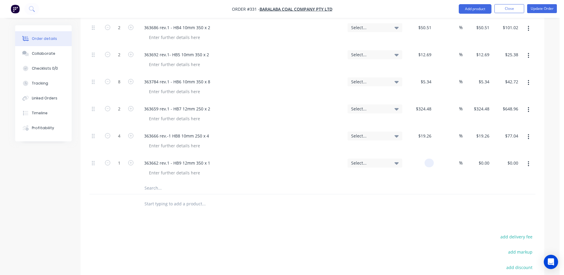
click at [420, 155] on div at bounding box center [419, 168] width 29 height 27
click at [155, 182] on input "text" at bounding box center [203, 188] width 119 height 12
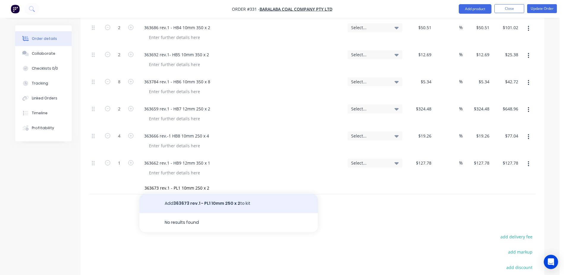
click at [185, 194] on button "Add 363673 rev.1 - PL1 10mm 250 x 2 to kit" at bounding box center [228, 203] width 178 height 19
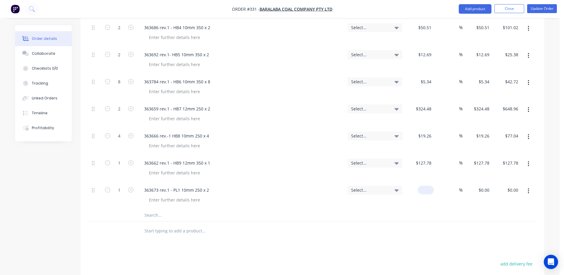
click at [419, 182] on div "$0.00" at bounding box center [419, 195] width 29 height 27
click at [128, 187] on icon "button" at bounding box center [130, 189] width 5 height 5
click at [158, 209] on input "text" at bounding box center [203, 215] width 119 height 12
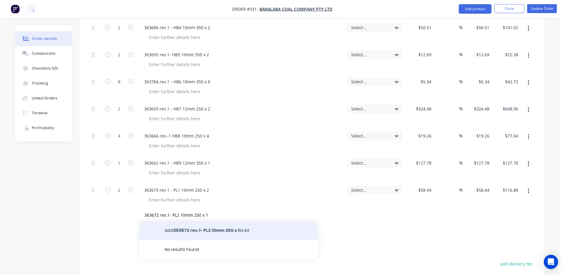
click at [227, 221] on button "Add 363672 rev.1- PL2 10mm 250 x 1 to kit" at bounding box center [228, 230] width 178 height 19
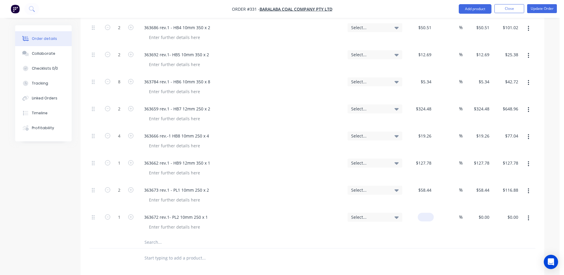
click at [422, 209] on div "$0.00" at bounding box center [419, 222] width 29 height 27
click at [148, 236] on input "text" at bounding box center [203, 242] width 119 height 12
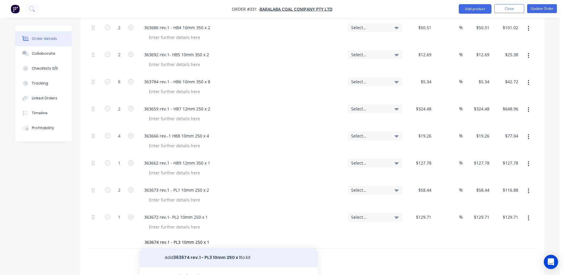
click at [202, 248] on button "Add 363674 rev.1 - PL3 10mm 250 x 1 to kit" at bounding box center [228, 257] width 178 height 19
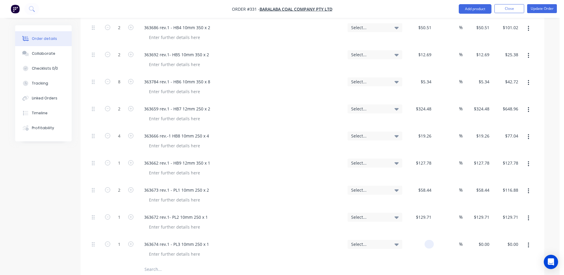
click at [425, 240] on div at bounding box center [429, 244] width 9 height 9
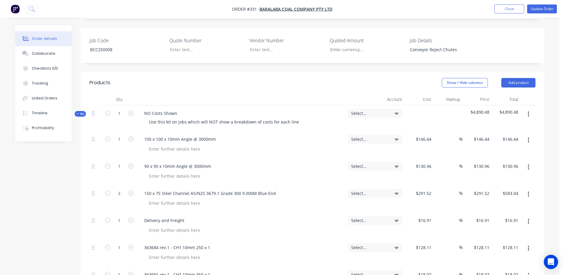
scroll to position [155, 0]
click at [538, 9] on button "Update Order" at bounding box center [542, 8] width 30 height 9
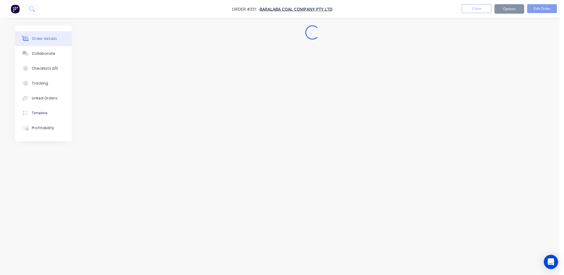
scroll to position [0, 0]
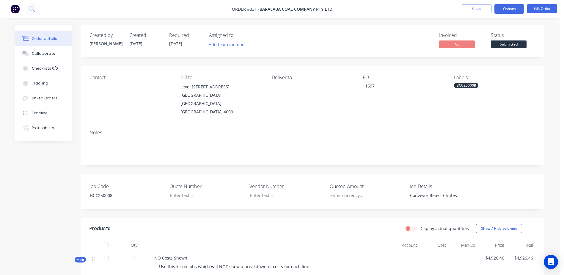
click at [516, 11] on button "Options" at bounding box center [509, 9] width 30 height 10
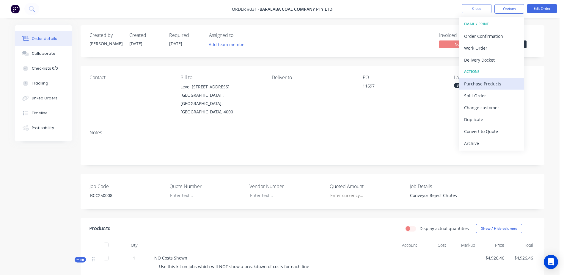
click at [502, 80] on div "Purchase Products" at bounding box center [491, 83] width 55 height 9
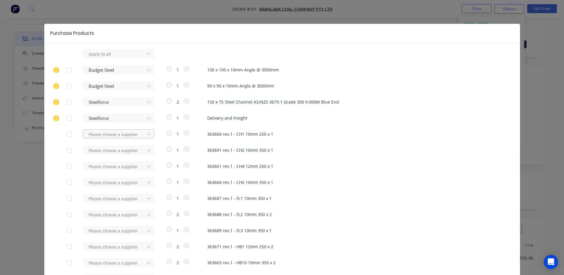
click at [104, 136] on div at bounding box center [115, 134] width 54 height 7
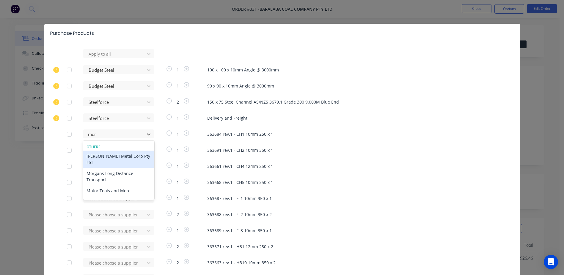
click at [116, 156] on div "[PERSON_NAME] Metal Corp Pty Ltd" at bounding box center [118, 158] width 71 height 17
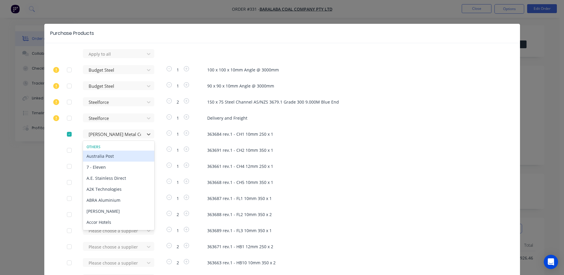
drag, startPoint x: 111, startPoint y: 133, endPoint x: 395, endPoint y: 176, distance: 287.8
click at [88, 133] on div at bounding box center [115, 134] width 54 height 7
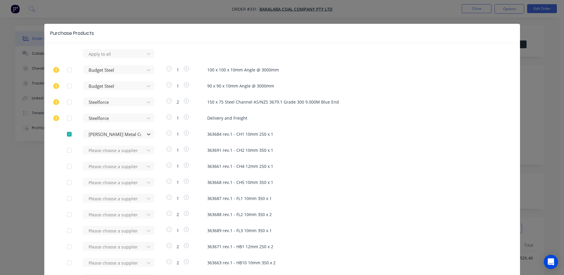
drag, startPoint x: 87, startPoint y: 133, endPoint x: 146, endPoint y: 140, distance: 59.8
click at [147, 136] on icon at bounding box center [149, 134] width 6 height 6
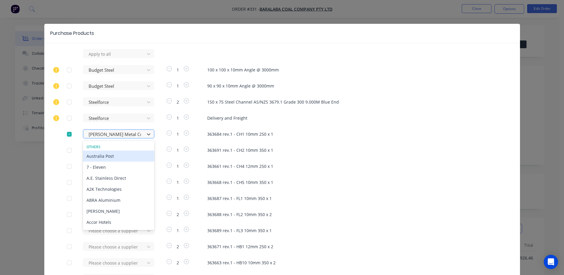
click at [109, 136] on div at bounding box center [115, 134] width 54 height 7
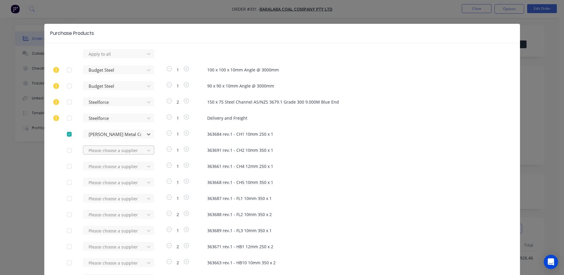
click at [100, 153] on div at bounding box center [115, 150] width 54 height 7
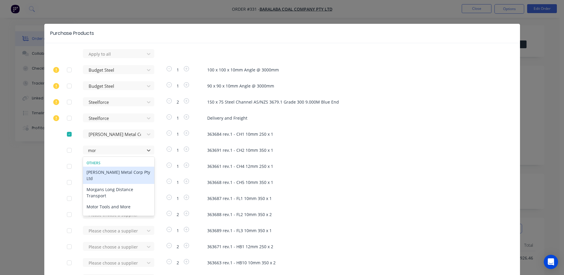
click at [108, 174] on div "[PERSON_NAME] Metal Corp Pty Ltd" at bounding box center [118, 174] width 71 height 17
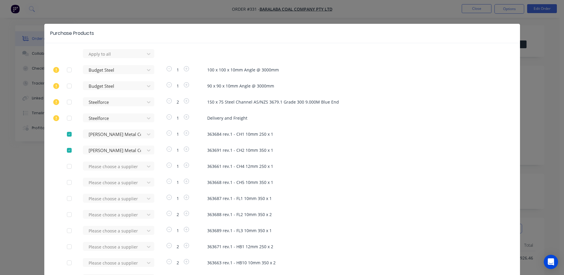
click at [68, 169] on div at bounding box center [69, 166] width 12 height 12
click at [63, 180] on div at bounding box center [69, 182] width 12 height 12
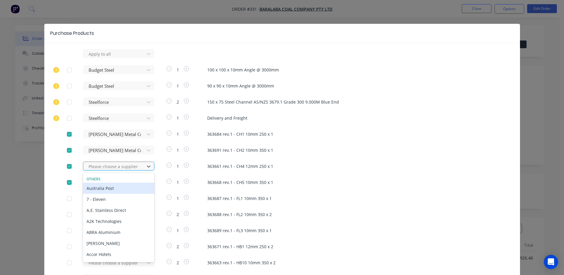
click at [94, 168] on div at bounding box center [115, 166] width 54 height 7
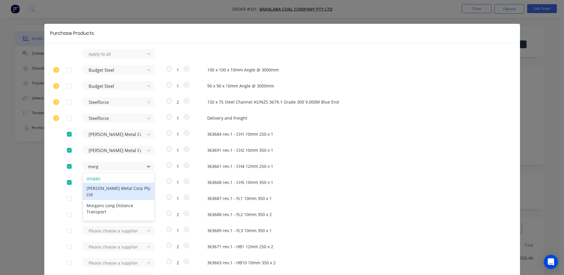
click at [114, 188] on div "[PERSON_NAME] Metal Corp Pty Ltd" at bounding box center [118, 191] width 71 height 17
click at [147, 54] on icon at bounding box center [149, 54] width 6 height 6
click at [415, 170] on div "363661 rev.1 - CH4 12mm 250 x 1" at bounding box center [352, 166] width 290 height 7
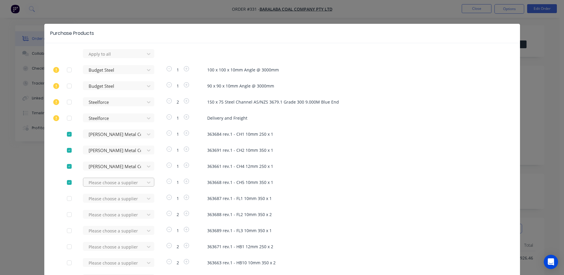
click at [95, 182] on div "Please choose a supplier" at bounding box center [114, 182] width 57 height 9
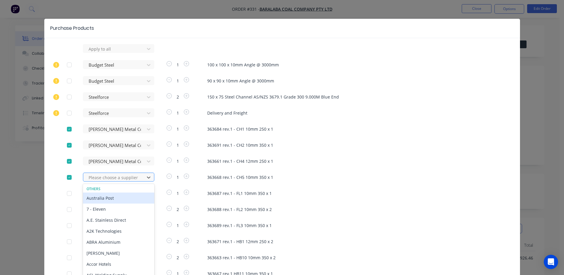
scroll to position [6, 0]
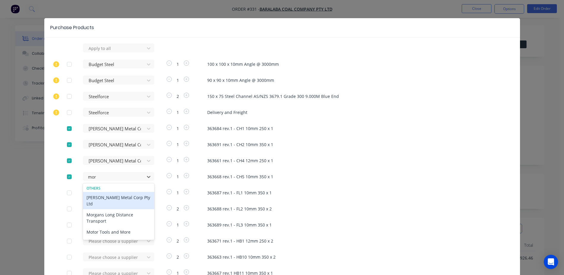
click at [100, 198] on div "[PERSON_NAME] Metal Corp Pty Ltd" at bounding box center [118, 200] width 71 height 17
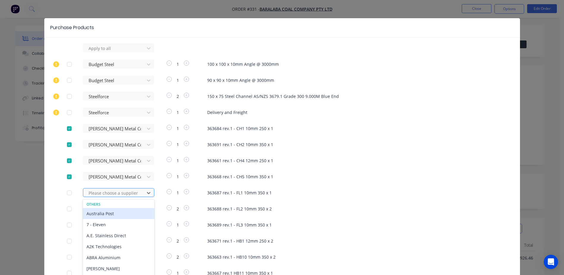
scroll to position [22, 0]
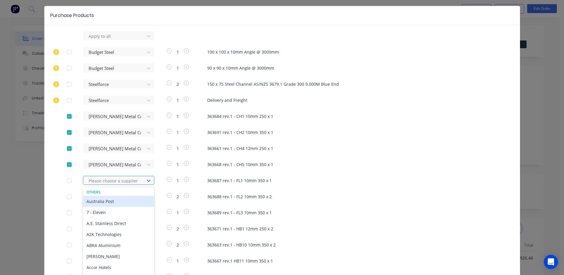
click at [100, 185] on div "467 results available. Use Up and Down to choose options, press Enter to select…" at bounding box center [115, 180] width 65 height 9
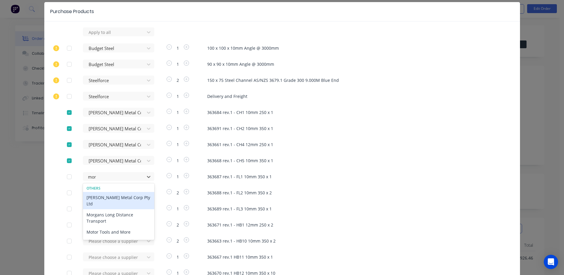
click at [105, 200] on div "[PERSON_NAME] Metal Corp Pty Ltd" at bounding box center [118, 200] width 71 height 17
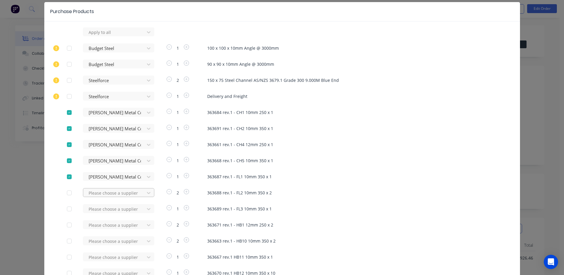
click at [100, 192] on div "Please choose a supplier" at bounding box center [115, 192] width 65 height 9
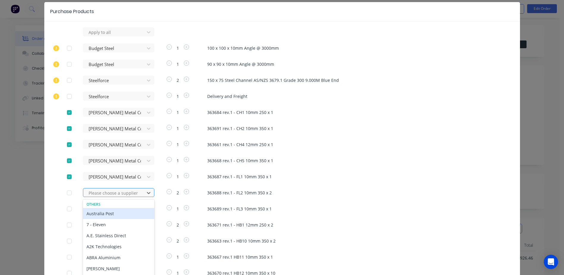
scroll to position [38, 0]
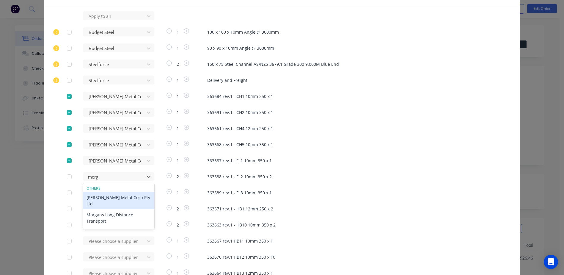
click at [101, 199] on div "[PERSON_NAME] Metal Corp Pty Ltd" at bounding box center [118, 200] width 71 height 17
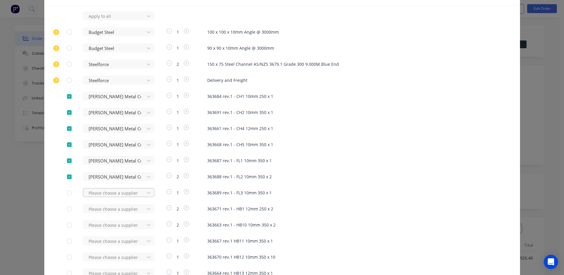
click at [98, 195] on div "Please choose a supplier" at bounding box center [115, 192] width 65 height 9
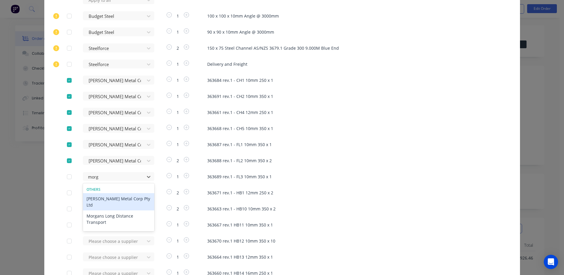
click at [100, 199] on div "[PERSON_NAME] Metal Corp Pty Ltd" at bounding box center [118, 201] width 71 height 17
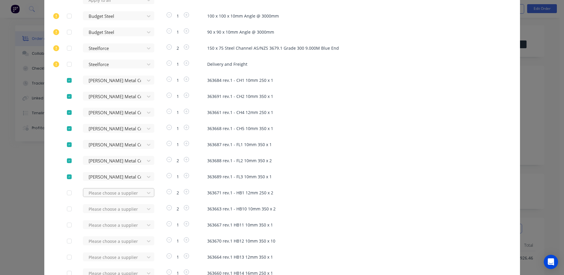
click at [101, 196] on div "Please choose a supplier" at bounding box center [115, 192] width 65 height 9
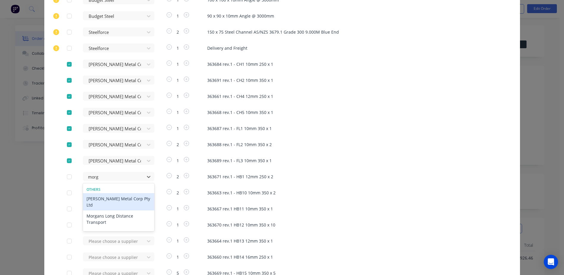
click at [101, 195] on div "[PERSON_NAME] Metal Corp Pty Ltd" at bounding box center [118, 201] width 71 height 17
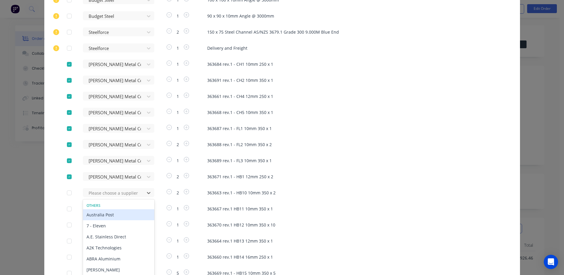
click at [101, 195] on div "467 results available. Use Up and Down to choose options, press Enter to select…" at bounding box center [115, 192] width 65 height 9
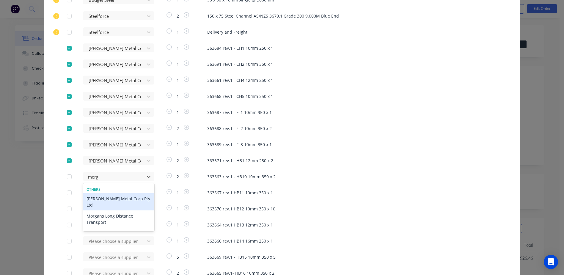
click at [102, 197] on div "[PERSON_NAME] Metal Corp Pty Ltd" at bounding box center [118, 201] width 71 height 17
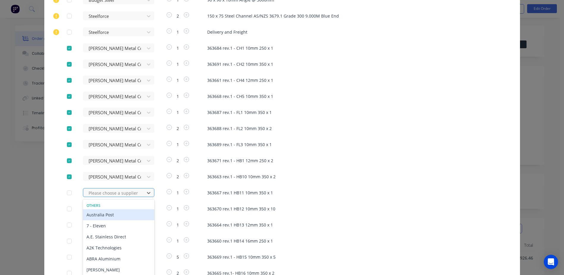
click at [102, 191] on div "467 results available. Use Up and Down to choose options, press Enter to select…" at bounding box center [115, 192] width 65 height 9
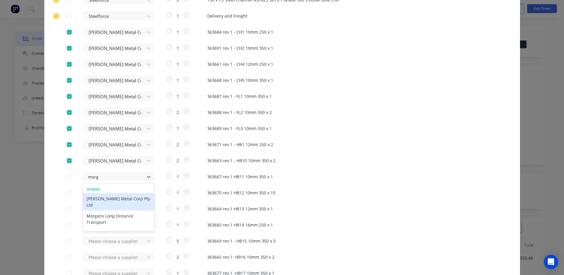
click at [103, 197] on div "[PERSON_NAME] Metal Corp Pty Ltd" at bounding box center [118, 201] width 71 height 17
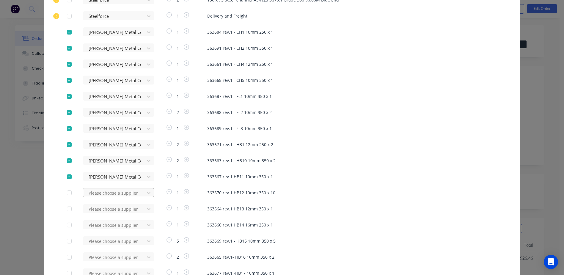
click at [94, 192] on div "Please choose a supplier" at bounding box center [115, 192] width 65 height 9
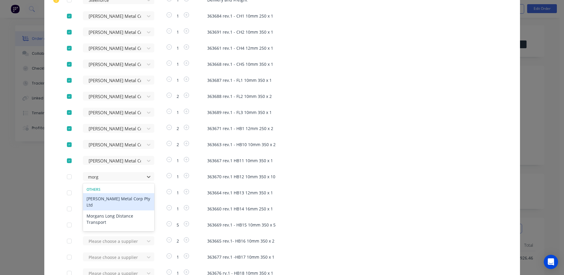
click at [100, 199] on div "[PERSON_NAME] Metal Corp Pty Ltd" at bounding box center [118, 201] width 71 height 17
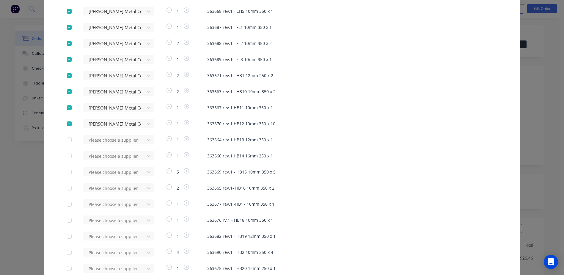
scroll to position [177, 0]
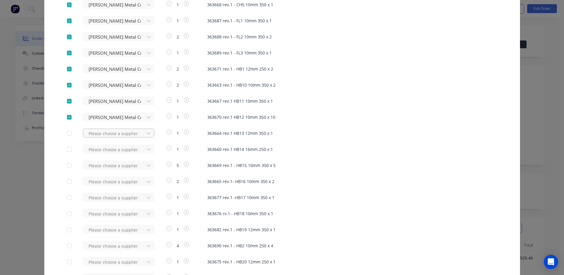
click at [100, 135] on div at bounding box center [115, 133] width 54 height 7
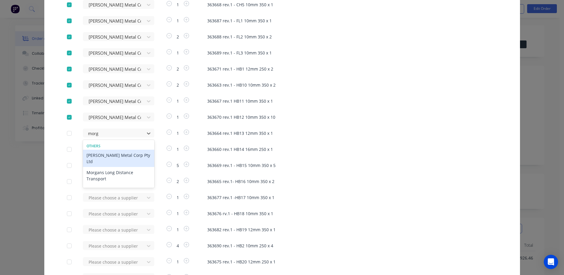
click at [114, 153] on div "[PERSON_NAME] Metal Corp Pty Ltd" at bounding box center [118, 158] width 71 height 17
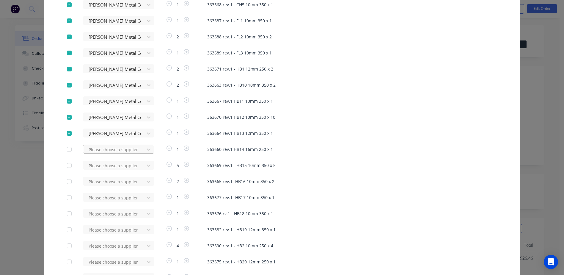
click at [109, 150] on div at bounding box center [115, 149] width 54 height 7
click at [111, 170] on div "[PERSON_NAME] Metal Corp Pty Ltd" at bounding box center [118, 174] width 71 height 17
click at [106, 167] on div at bounding box center [115, 165] width 54 height 7
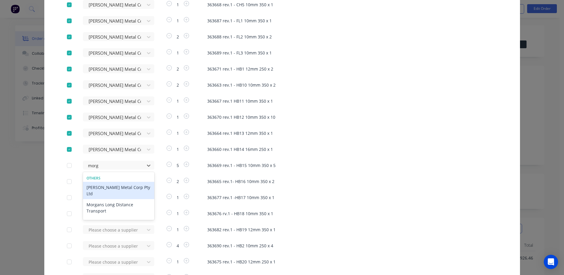
click at [116, 186] on div "[PERSON_NAME] Metal Corp Pty Ltd" at bounding box center [118, 190] width 71 height 17
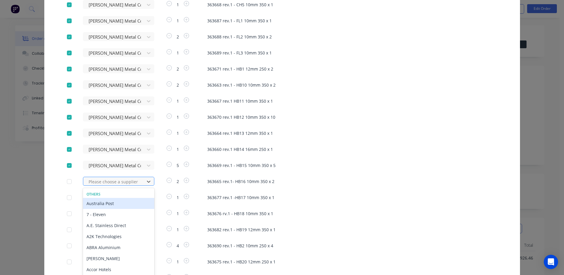
click at [106, 181] on div "Please choose a supplier" at bounding box center [114, 181] width 57 height 9
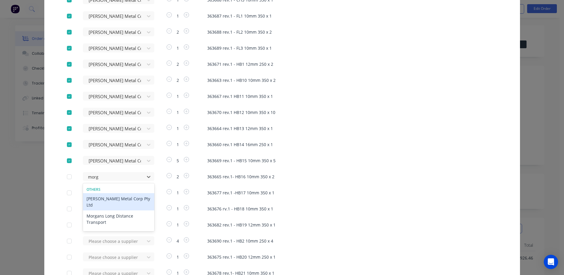
click at [119, 199] on div "[PERSON_NAME] Metal Corp Pty Ltd" at bounding box center [118, 201] width 71 height 17
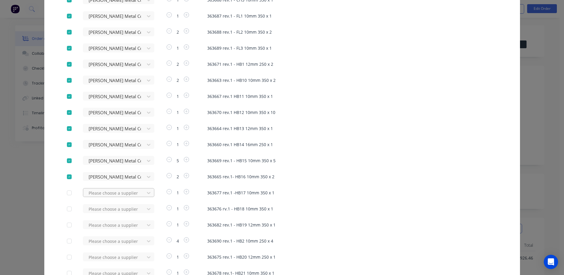
scroll to position [198, 0]
click at [106, 181] on div "Please choose a supplier" at bounding box center [115, 176] width 65 height 9
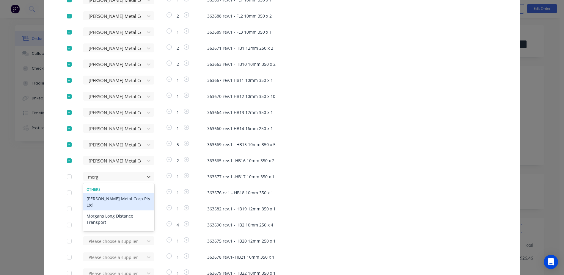
click at [110, 200] on div "[PERSON_NAME] Metal Corp Pty Ltd" at bounding box center [118, 201] width 71 height 17
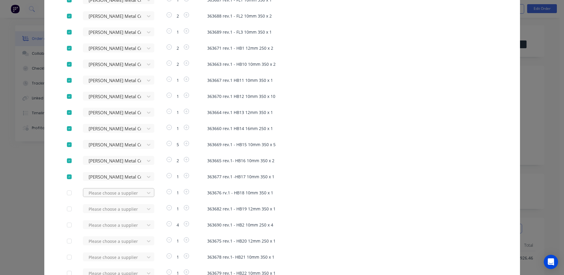
scroll to position [214, 0]
click at [107, 181] on div "Please choose a supplier" at bounding box center [115, 176] width 65 height 9
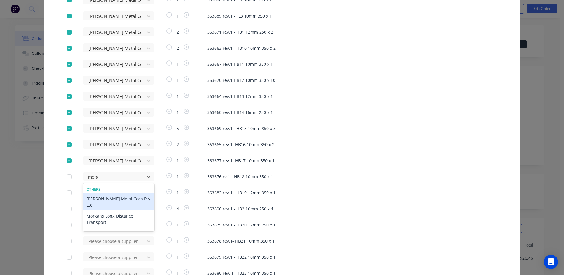
click at [112, 195] on div "[PERSON_NAME] Metal Corp Pty Ltd" at bounding box center [118, 201] width 71 height 17
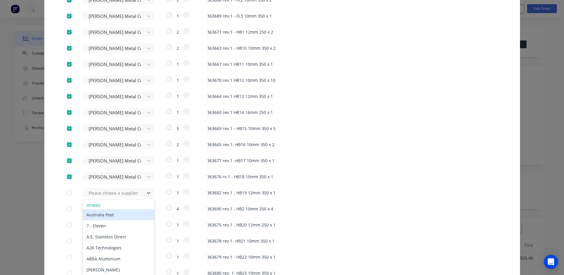
click at [112, 195] on div "467 results available. Use Up and Down to choose options, press Enter to select…" at bounding box center [115, 192] width 65 height 9
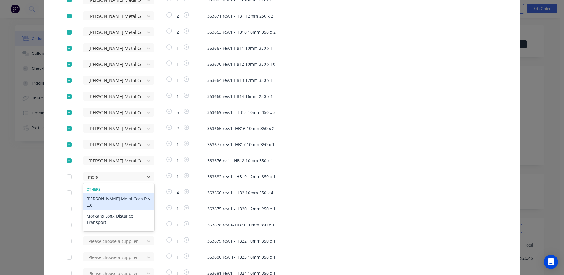
click at [114, 198] on div "[PERSON_NAME] Metal Corp Pty Ltd" at bounding box center [118, 201] width 71 height 17
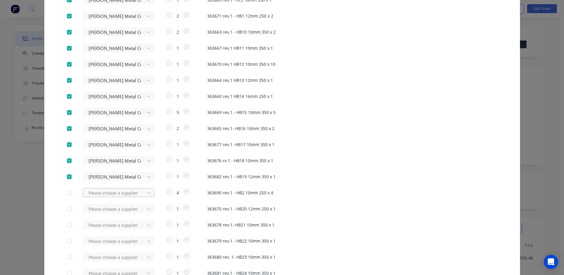
click at [98, 196] on div "Please choose a supplier" at bounding box center [115, 192] width 65 height 9
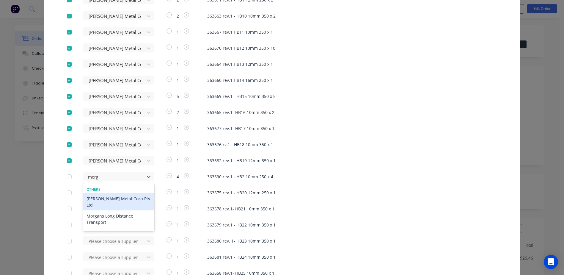
click at [104, 197] on div "[PERSON_NAME] Metal Corp Pty Ltd" at bounding box center [118, 201] width 71 height 17
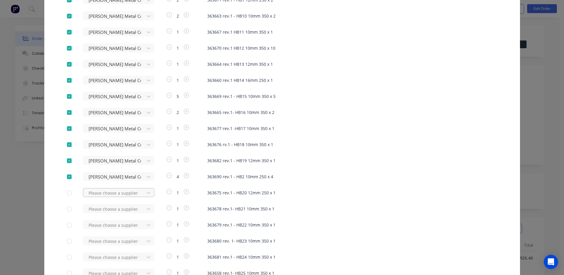
click at [107, 195] on div "Please choose a supplier" at bounding box center [115, 192] width 65 height 9
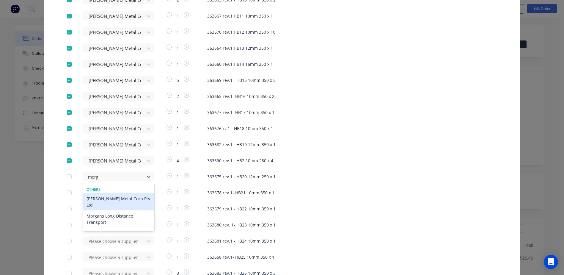
click at [132, 199] on div "[PERSON_NAME] Metal Corp Pty Ltd" at bounding box center [118, 201] width 71 height 17
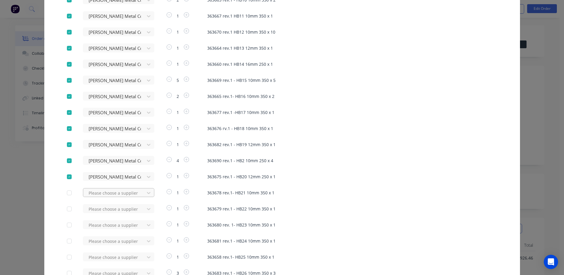
scroll to position [279, 0]
click at [102, 181] on div "Please choose a supplier" at bounding box center [115, 176] width 65 height 9
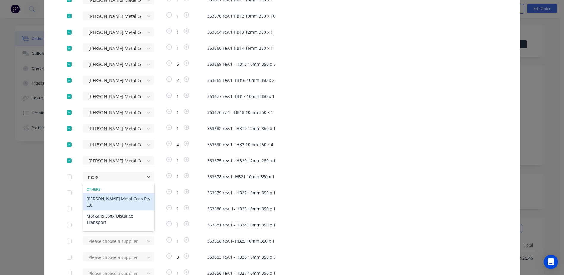
click at [106, 200] on div "[PERSON_NAME] Metal Corp Pty Ltd" at bounding box center [118, 201] width 71 height 17
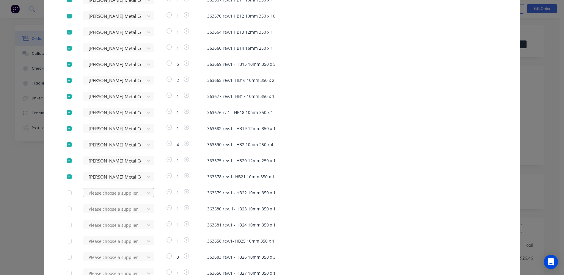
click at [98, 196] on div "Please choose a supplier" at bounding box center [115, 192] width 65 height 9
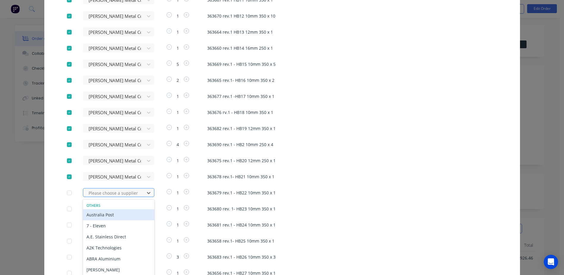
scroll to position [295, 0]
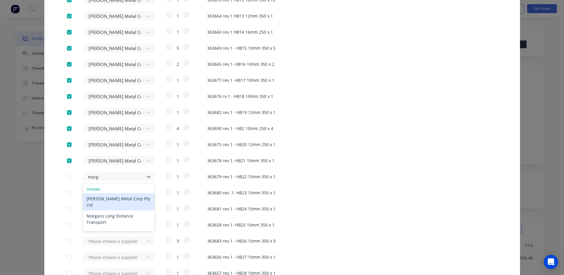
click at [108, 201] on div "[PERSON_NAME] Metal Corp Pty Ltd" at bounding box center [118, 201] width 71 height 17
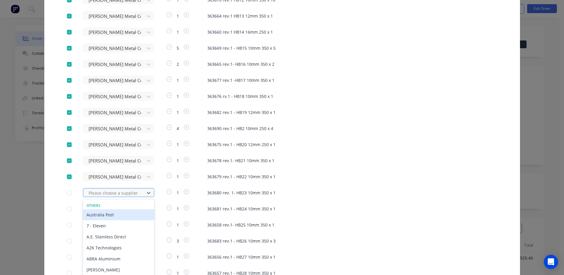
click at [106, 195] on div "467 results available. Use Up and Down to choose options, press Enter to select…" at bounding box center [115, 192] width 65 height 9
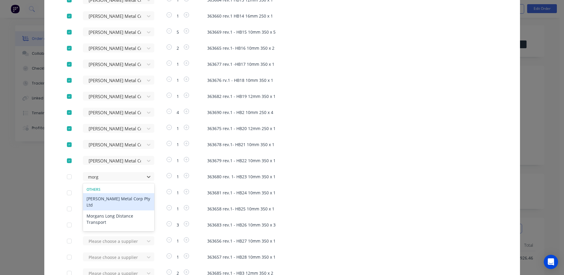
click at [112, 199] on div "[PERSON_NAME] Metal Corp Pty Ltd" at bounding box center [118, 201] width 71 height 17
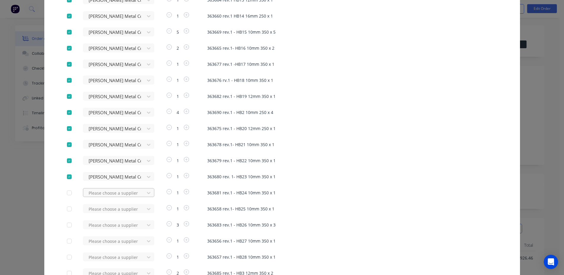
click at [101, 191] on div "Please choose a supplier" at bounding box center [115, 192] width 65 height 9
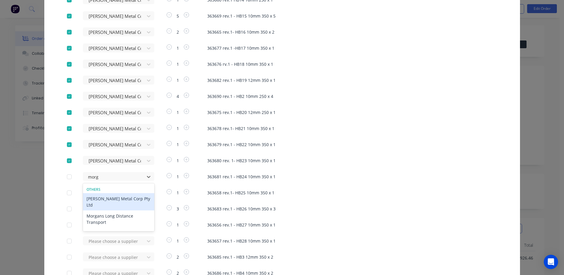
click at [119, 200] on div "[PERSON_NAME] Metal Corp Pty Ltd" at bounding box center [118, 201] width 71 height 17
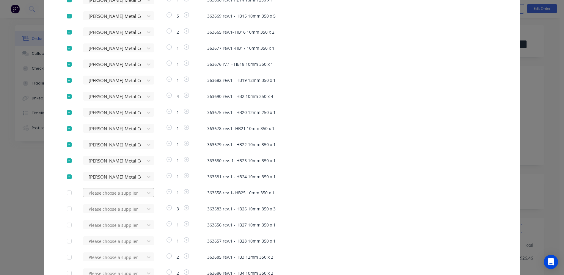
click at [89, 194] on div "Please choose a supplier" at bounding box center [115, 192] width 65 height 9
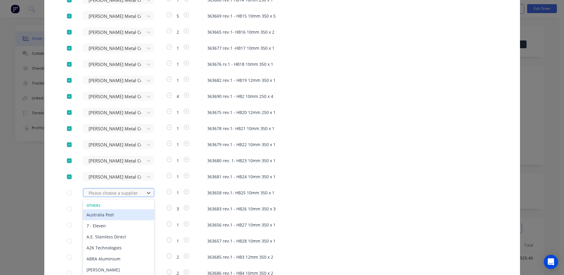
scroll to position [343, 0]
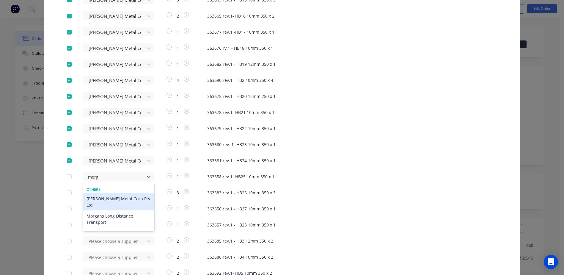
click at [101, 199] on div "[PERSON_NAME] Metal Corp Pty Ltd" at bounding box center [118, 201] width 71 height 17
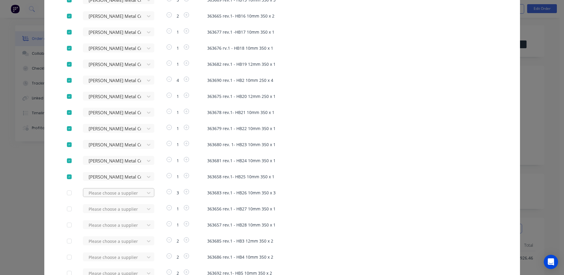
click at [104, 196] on div "Please choose a supplier" at bounding box center [115, 192] width 65 height 9
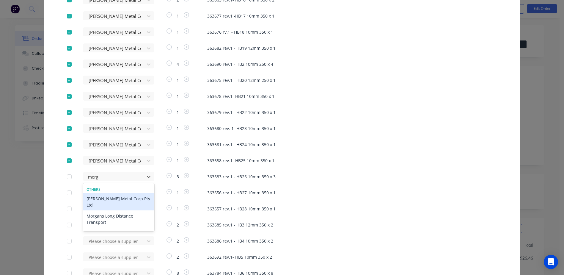
click at [115, 198] on div "[PERSON_NAME] Metal Corp Pty Ltd" at bounding box center [118, 201] width 71 height 17
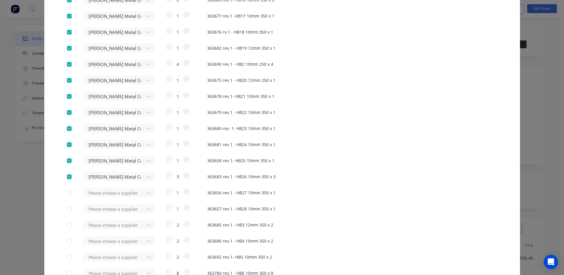
click at [115, 198] on div "Apply to all Budget Steel 1 100 x 100 x 10mm Angle @ 3000mm Budget Steel 1 90 x…" at bounding box center [282, 50] width 476 height 720
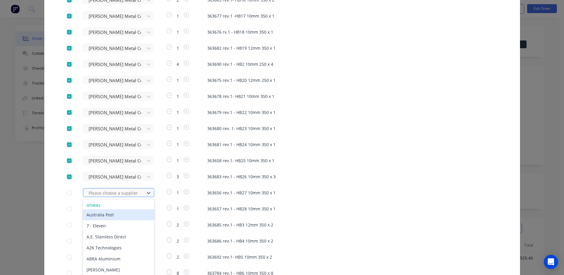
click at [115, 194] on div "467 results available. Use Up and Down to choose options, press Enter to select…" at bounding box center [115, 192] width 65 height 9
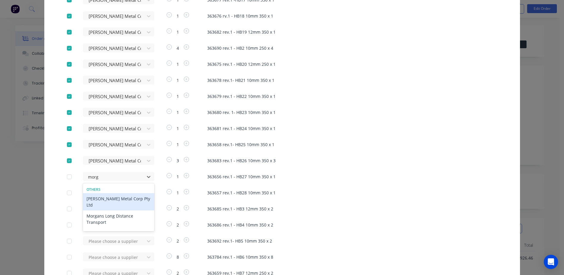
click at [116, 197] on div "[PERSON_NAME] Metal Corp Pty Ltd" at bounding box center [118, 201] width 71 height 17
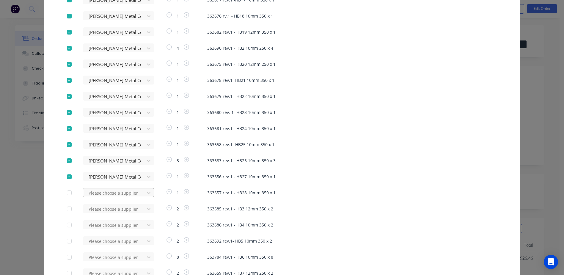
scroll to position [391, 0]
click at [108, 181] on div "Please choose a supplier" at bounding box center [115, 176] width 65 height 9
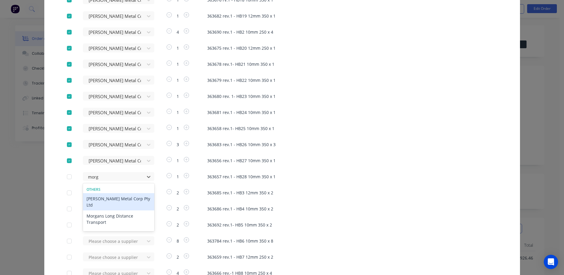
click at [108, 198] on div "[PERSON_NAME] Metal Corp Pty Ltd" at bounding box center [118, 201] width 71 height 17
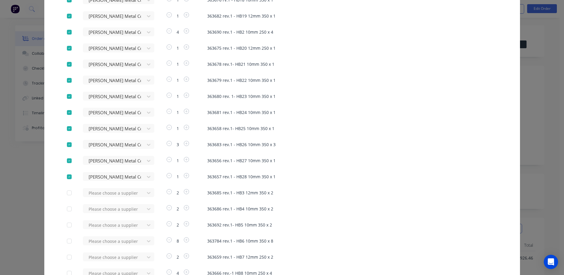
click at [108, 198] on div "Apply to all Budget Steel 1 100 x 100 x 10mm Angle @ 3000mm Budget Steel 1 90 x…" at bounding box center [282, 18] width 476 height 720
click at [111, 181] on div "Please choose a supplier" at bounding box center [115, 176] width 65 height 9
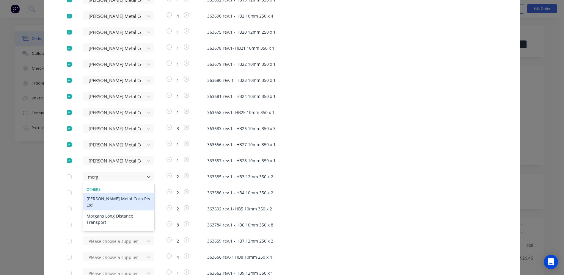
click at [113, 199] on div "[PERSON_NAME] Metal Corp Pty Ltd" at bounding box center [118, 201] width 71 height 17
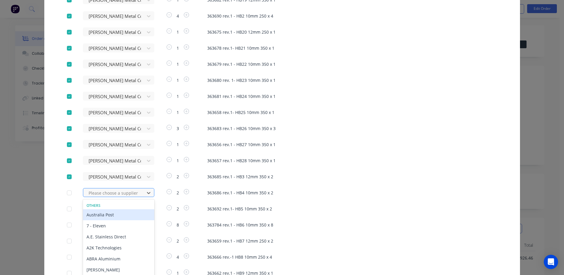
click at [104, 196] on div "467 results available. Use Up and Down to choose options, press Enter to select…" at bounding box center [115, 192] width 65 height 9
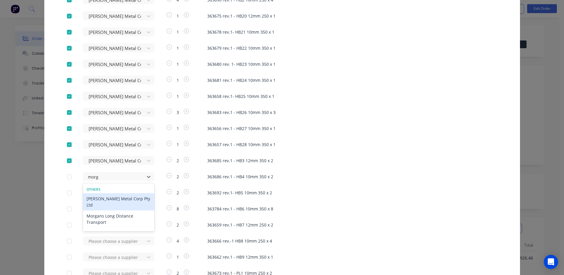
click at [109, 199] on div "[PERSON_NAME] Metal Corp Pty Ltd" at bounding box center [118, 201] width 71 height 17
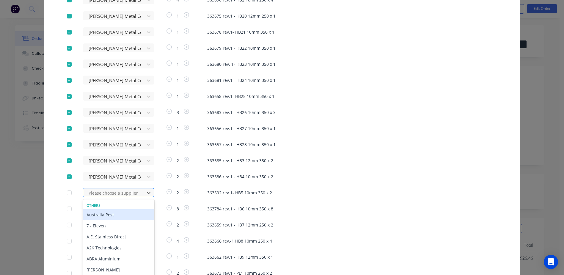
click at [96, 191] on div "467 results available. Use Up and Down to choose options, press Enter to select…" at bounding box center [115, 192] width 65 height 9
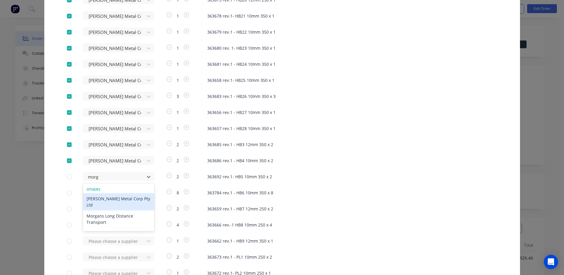
click at [112, 200] on div "[PERSON_NAME] Metal Corp Pty Ltd" at bounding box center [118, 201] width 71 height 17
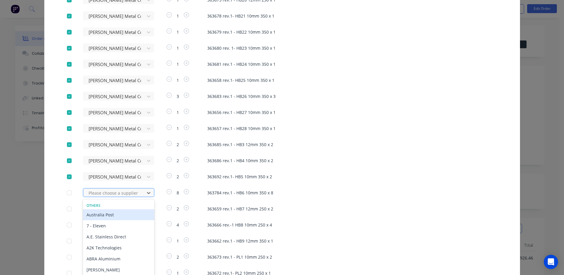
click at [101, 195] on div "467 results available. Use Up and Down to choose options, press Enter to select…" at bounding box center [115, 192] width 65 height 9
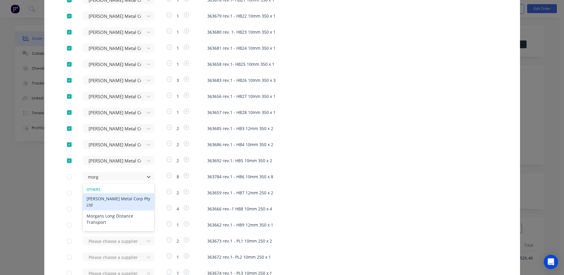
click at [114, 201] on div "[PERSON_NAME] Metal Corp Pty Ltd" at bounding box center [118, 201] width 71 height 17
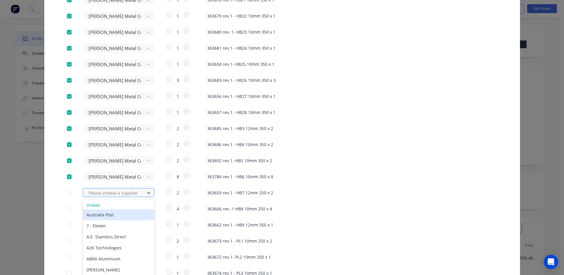
click at [110, 194] on div "467 results available. Use Up and Down to choose options, press Enter to select…" at bounding box center [115, 192] width 65 height 9
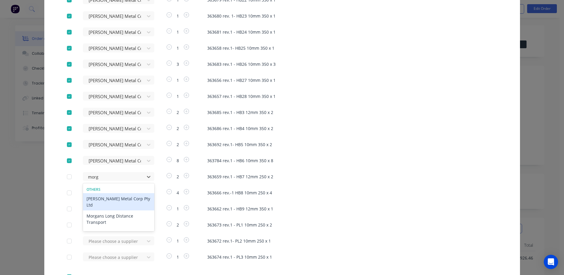
click at [112, 199] on div "[PERSON_NAME] Metal Corp Pty Ltd" at bounding box center [118, 201] width 71 height 17
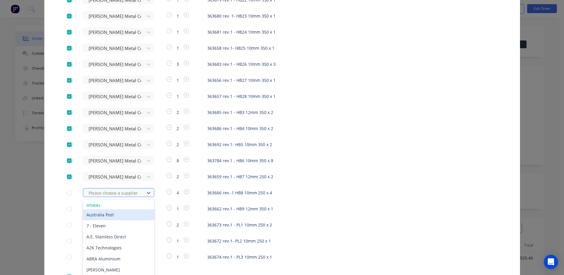
scroll to position [487, 0]
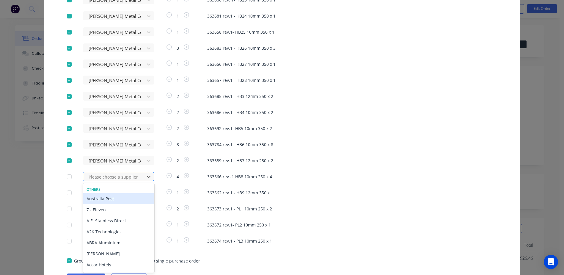
click at [109, 181] on div "467 results available. Use Up and Down to choose options, press Enter to select…" at bounding box center [115, 176] width 65 height 9
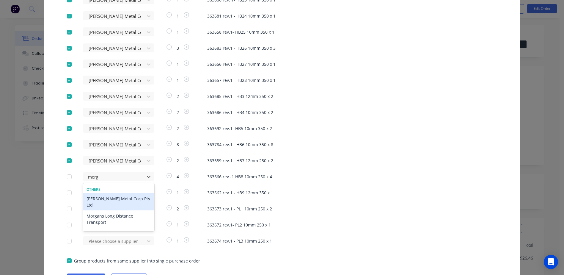
click at [115, 199] on div "[PERSON_NAME] Metal Corp Pty Ltd" at bounding box center [118, 201] width 71 height 17
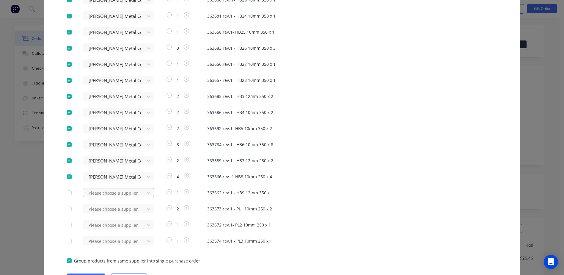
click at [108, 192] on div "Please choose a supplier" at bounding box center [115, 192] width 65 height 9
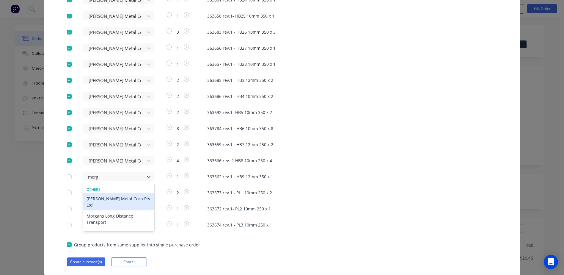
click at [111, 199] on div "[PERSON_NAME] Metal Corp Pty Ltd" at bounding box center [118, 201] width 71 height 17
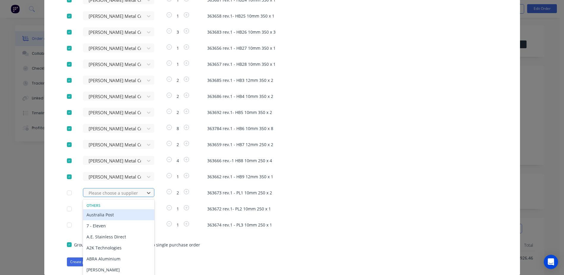
click at [103, 191] on div "467 results available. Use Up and Down to choose options, press Enter to select…" at bounding box center [115, 192] width 65 height 9
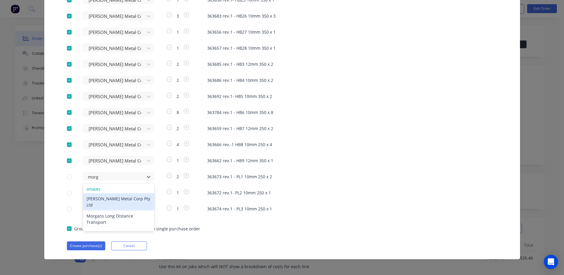
click at [106, 200] on div "[PERSON_NAME] Metal Corp Pty Ltd" at bounding box center [118, 201] width 71 height 17
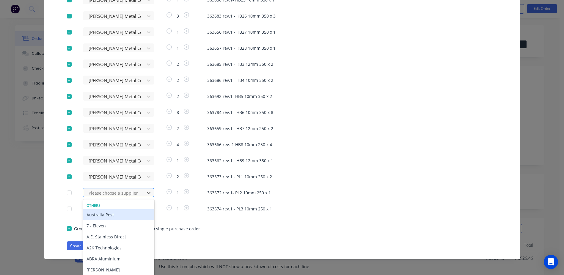
click at [96, 194] on div "467 results available. Use Up and Down to choose options, press Enter to select…" at bounding box center [115, 192] width 65 height 9
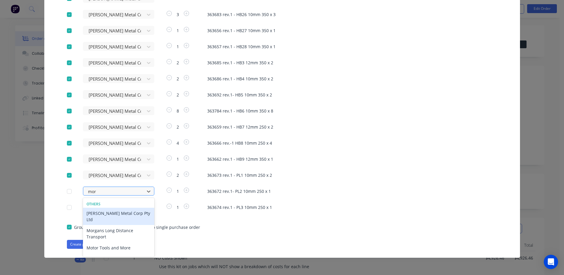
scroll to position [521, 0]
click at [106, 213] on div "[PERSON_NAME] Metal Corp Pty Ltd" at bounding box center [118, 216] width 71 height 17
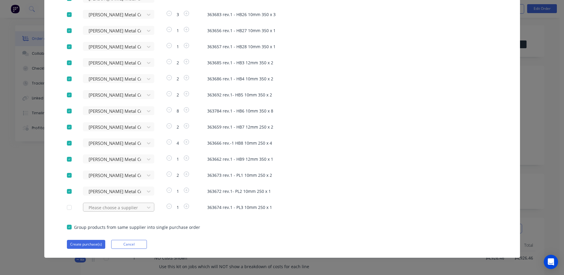
click at [96, 208] on div "Please choose a supplier" at bounding box center [115, 206] width 65 height 9
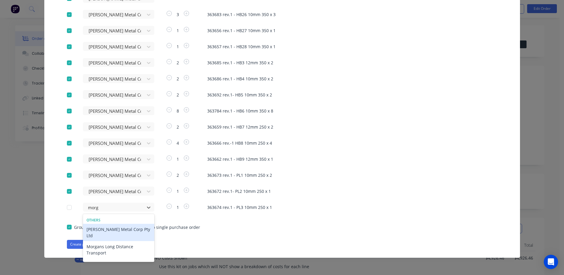
click at [112, 228] on div "[PERSON_NAME] Metal Corp Pty Ltd" at bounding box center [118, 232] width 71 height 17
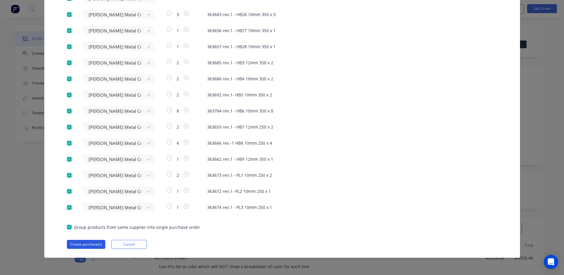
click at [83, 243] on button "Create purchase(s)" at bounding box center [86, 244] width 38 height 9
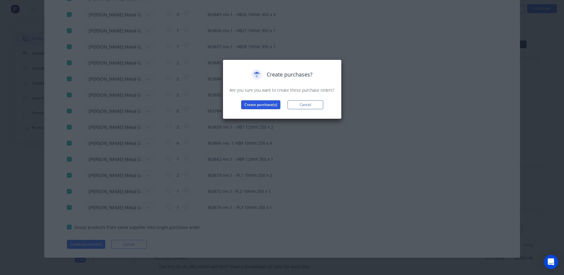
click at [257, 105] on button "Create purchase(s)" at bounding box center [260, 104] width 39 height 9
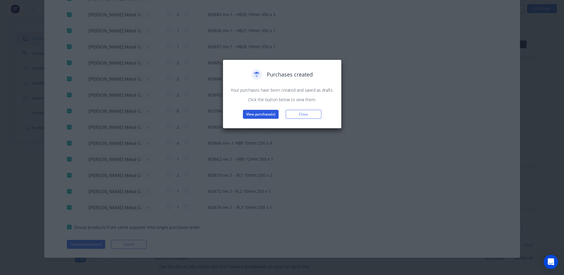
click at [257, 114] on button "View purchase(s)" at bounding box center [261, 114] width 36 height 9
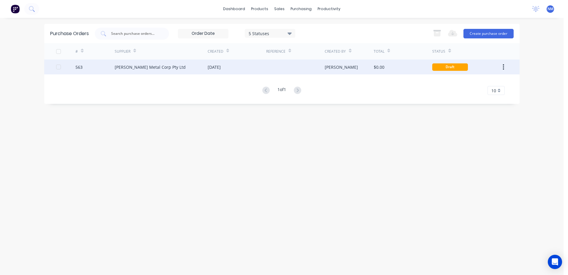
click at [406, 64] on div "$0.00" at bounding box center [403, 66] width 59 height 15
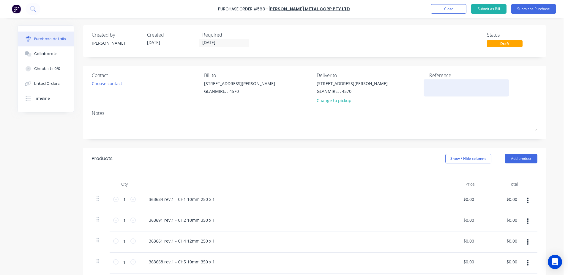
click at [435, 86] on textarea at bounding box center [467, 86] width 74 height 13
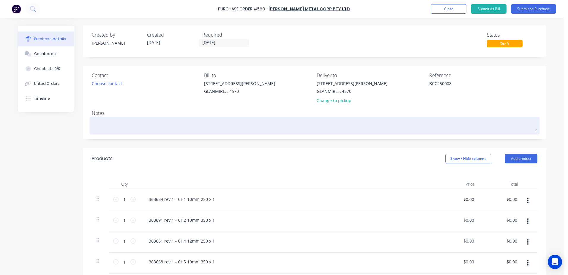
click at [105, 127] on textarea at bounding box center [315, 124] width 446 height 13
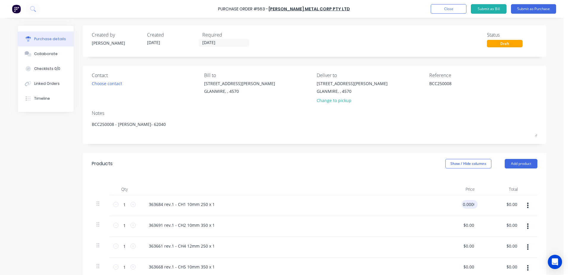
drag, startPoint x: 467, startPoint y: 205, endPoint x: 462, endPoint y: 205, distance: 4.5
click at [466, 205] on input "0.0000" at bounding box center [469, 204] width 14 height 9
drag, startPoint x: 458, startPoint y: 206, endPoint x: 522, endPoint y: 196, distance: 65.0
click at [522, 196] on div "1 1 363684 rev.1 - CH1 10mm 250 x 1 0.0000 0.0000 $0.00 $0.00" at bounding box center [315, 205] width 446 height 21
click at [465, 227] on input "$0.00" at bounding box center [469, 225] width 14 height 9
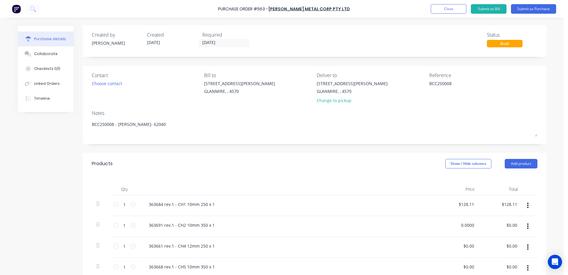
drag, startPoint x: 460, startPoint y: 224, endPoint x: 558, endPoint y: 223, distance: 98.4
click at [558, 223] on div "Purchase Order #563 - [PERSON_NAME] Metal Corp Pty Ltd Add product Close Submit…" at bounding box center [282, 137] width 564 height 275
drag, startPoint x: 459, startPoint y: 248, endPoint x: 491, endPoint y: 243, distance: 32.5
click at [491, 243] on div "1 1 363661 rev.1 - CH4 12mm 250 x 1 $0.00 $0.00 $0.00 $0.00" at bounding box center [315, 247] width 446 height 21
drag, startPoint x: 491, startPoint y: 243, endPoint x: 468, endPoint y: 246, distance: 23.3
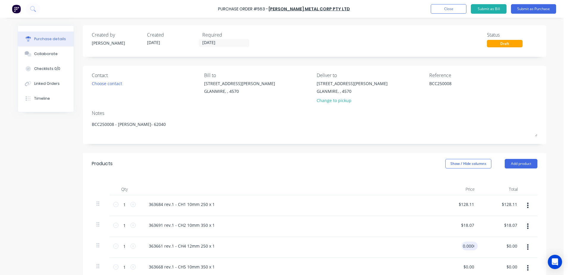
click at [468, 246] on input "0.0000" at bounding box center [469, 245] width 14 height 9
drag, startPoint x: 459, startPoint y: 247, endPoint x: 524, endPoint y: 238, distance: 65.2
click at [524, 238] on div "1 1 363661 rev.1 - CH4 12mm 250 x 1 0.0000 0.0000 $0.00 $0.00" at bounding box center [315, 247] width 446 height 21
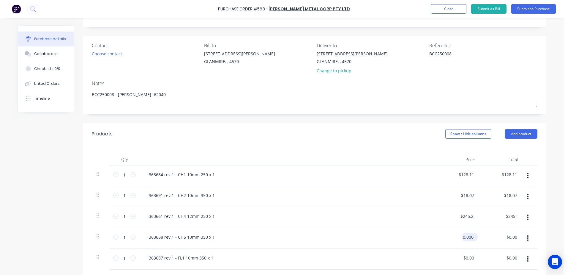
click at [462, 235] on input "0.0000" at bounding box center [469, 236] width 14 height 9
drag, startPoint x: 462, startPoint y: 235, endPoint x: 481, endPoint y: 235, distance: 19.0
click at [481, 235] on div "1 1 363668 rev.1 - CH5 10mm 350 x 1 0.0000 0.0000 $0.00 $0.00" at bounding box center [315, 238] width 446 height 21
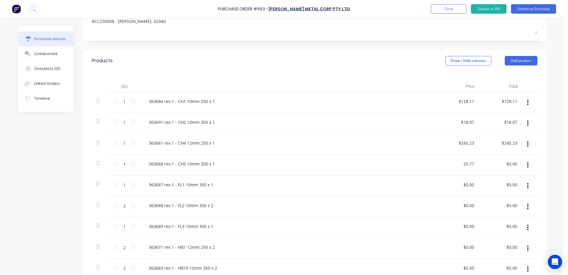
scroll to position [119, 0]
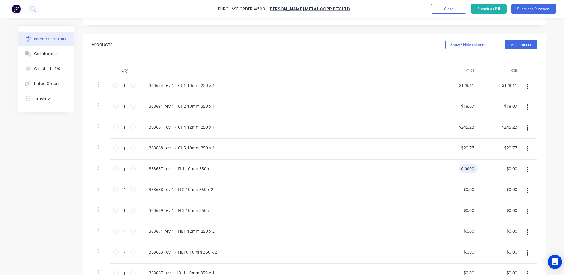
click at [461, 169] on input "0.0000" at bounding box center [468, 168] width 16 height 9
drag, startPoint x: 471, startPoint y: 169, endPoint x: 452, endPoint y: 172, distance: 19.7
click at [452, 172] on div "0.0000 0.0000" at bounding box center [458, 169] width 43 height 21
click at [464, 191] on input "$0.00" at bounding box center [469, 189] width 14 height 9
drag, startPoint x: 460, startPoint y: 189, endPoint x: 519, endPoint y: 189, distance: 59.2
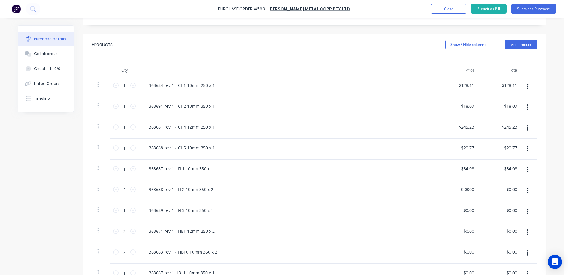
click at [519, 189] on div "2 2 363688 rev.1 - FL2 10mm 350 x 2 0.0000 0.0000 $0.00 $0.00" at bounding box center [315, 190] width 446 height 21
click at [462, 210] on input "$0.00" at bounding box center [469, 210] width 14 height 9
drag, startPoint x: 459, startPoint y: 210, endPoint x: 477, endPoint y: 210, distance: 18.1
click at [477, 210] on div "1 1 363689 rev.1 - FL3 10mm 350 x 1 0.0000 0.0000 $0.00 $0.00" at bounding box center [315, 211] width 446 height 21
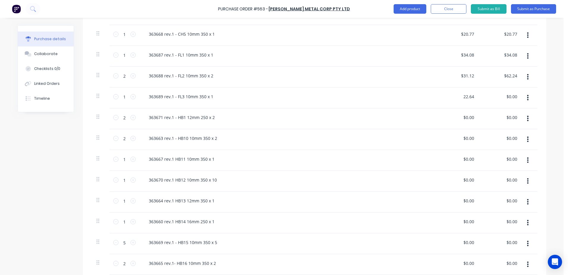
scroll to position [238, 0]
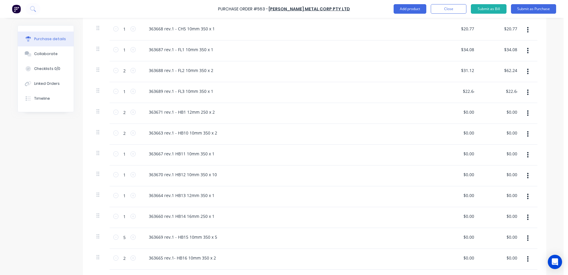
click at [456, 113] on div "$0.00 $0.00" at bounding box center [458, 113] width 43 height 21
drag, startPoint x: 461, startPoint y: 112, endPoint x: 497, endPoint y: 112, distance: 36.9
click at [497, 112] on div "2 2 363671 rev.1 - HB1 12mm 250 x 2 0.0000 0.0000 $0.00 $0.00" at bounding box center [315, 113] width 446 height 21
click at [460, 135] on input "0.0000" at bounding box center [468, 132] width 16 height 9
drag, startPoint x: 460, startPoint y: 135, endPoint x: 480, endPoint y: 132, distance: 20.4
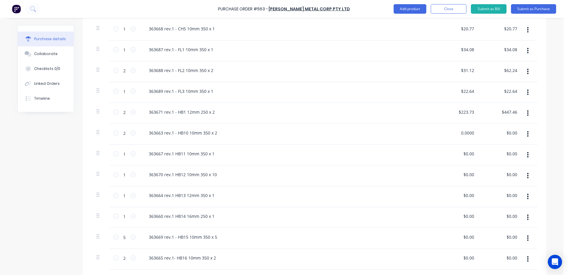
click at [480, 132] on div "2 2 363663 rev.1 - HB10 10mm 350 x 2 0.0000 0.0000 $0.00 $0.00" at bounding box center [315, 134] width 446 height 21
click at [465, 153] on input "0.0000" at bounding box center [469, 153] width 14 height 9
drag, startPoint x: 458, startPoint y: 154, endPoint x: 480, endPoint y: 150, distance: 21.9
click at [480, 150] on div "1 1 363667 rev.1 HB11 10mm 350 x 1 0.0000 0.0000 $0.00 $0.00" at bounding box center [315, 154] width 446 height 21
click at [464, 179] on div "$0.00 $0.00" at bounding box center [458, 175] width 43 height 21
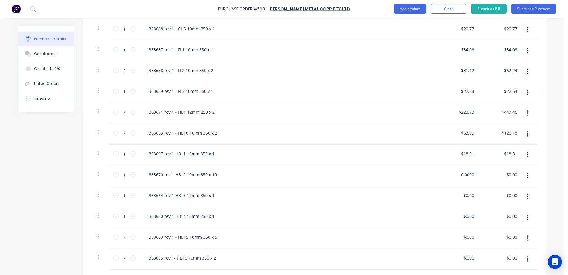
drag, startPoint x: 460, startPoint y: 174, endPoint x: 494, endPoint y: 171, distance: 34.3
click at [494, 171] on div "1 1 363670 rev.1 HB12 10mm 350 x 10 0.0000 0.0000 $0.00 $0.00" at bounding box center [315, 175] width 446 height 21
click at [463, 194] on input "0.0000" at bounding box center [468, 195] width 16 height 9
drag, startPoint x: 459, startPoint y: 195, endPoint x: 512, endPoint y: 187, distance: 53.2
click at [512, 188] on div "1 1 363664 rev.1 HB13 12mm 350 x 1 0.0000 0.0000 $0.00 $0.00" at bounding box center [315, 196] width 446 height 21
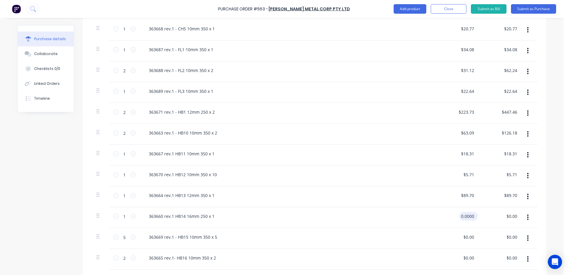
click at [463, 214] on input "0.0000" at bounding box center [468, 216] width 16 height 9
drag, startPoint x: 458, startPoint y: 217, endPoint x: 533, endPoint y: 209, distance: 75.3
click at [533, 209] on div "1 1 363660 rev.1 HB14 16mm 250 x 1 0.0000 0.0000 $0.00 $0.00" at bounding box center [315, 217] width 446 height 21
click at [461, 238] on input "0.0000" at bounding box center [468, 236] width 16 height 9
drag, startPoint x: 461, startPoint y: 238, endPoint x: 569, endPoint y: 238, distance: 107.9
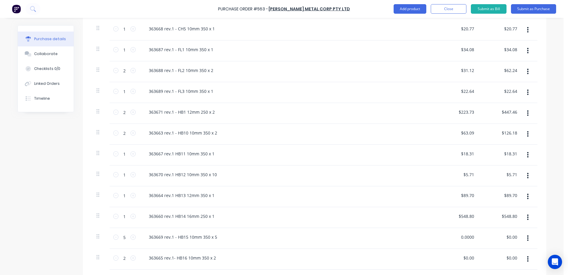
click at [568, 238] on html "Purchase Order #563 - [PERSON_NAME] Metal Corp Pty Ltd Add product Close Submit…" at bounding box center [284, 137] width 568 height 275
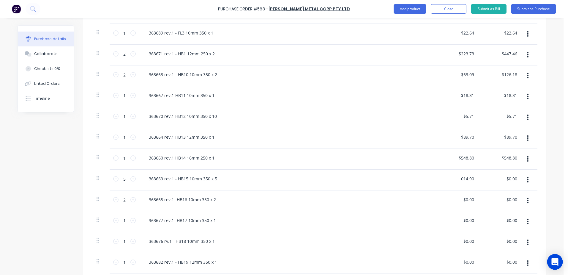
scroll to position [297, 0]
click at [459, 200] on div "$0.00 $0.00" at bounding box center [458, 199] width 43 height 21
drag, startPoint x: 459, startPoint y: 200, endPoint x: 486, endPoint y: 198, distance: 27.4
click at [486, 198] on div "2 2 363665 rev.1- HB16 10mm 350 x 2 $0.00 $0.00 $0.00 $0.00" at bounding box center [315, 199] width 446 height 21
click at [461, 200] on input "0.0000" at bounding box center [468, 198] width 16 height 9
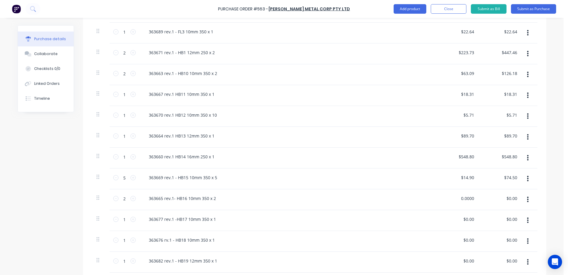
drag, startPoint x: 459, startPoint y: 199, endPoint x: 486, endPoint y: 198, distance: 27.4
click at [486, 198] on div "2 2 363665 rev.1- HB16 10mm 350 x 2 0.0000 0.0000 $0.00 $0.00" at bounding box center [315, 199] width 446 height 21
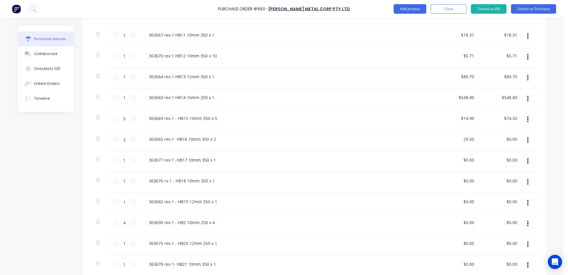
scroll to position [357, 0]
click at [459, 160] on div "$0.00 $0.00" at bounding box center [458, 160] width 43 height 21
drag, startPoint x: 459, startPoint y: 160, endPoint x: 478, endPoint y: 157, distance: 19.0
click at [478, 157] on div "1 1 363677 rev.1 -HB17 10mm 350 x 1 $0.00 $0.00 $0.00 $0.00" at bounding box center [315, 160] width 446 height 21
drag, startPoint x: 478, startPoint y: 157, endPoint x: 465, endPoint y: 163, distance: 14.1
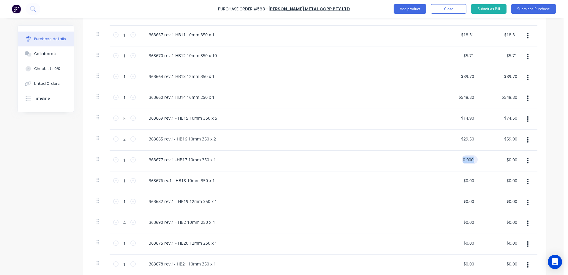
click at [465, 163] on input "0.0000" at bounding box center [469, 159] width 14 height 9
drag, startPoint x: 459, startPoint y: 160, endPoint x: 501, endPoint y: 152, distance: 43.1
click at [491, 154] on div "1 1 363677 rev.1 -HB17 10mm 350 x 1 0.0000 0.0000 $0.00 $0.00" at bounding box center [315, 160] width 446 height 21
click at [459, 181] on div "$0.00 $0.00" at bounding box center [458, 181] width 43 height 21
drag, startPoint x: 459, startPoint y: 181, endPoint x: 484, endPoint y: 178, distance: 24.9
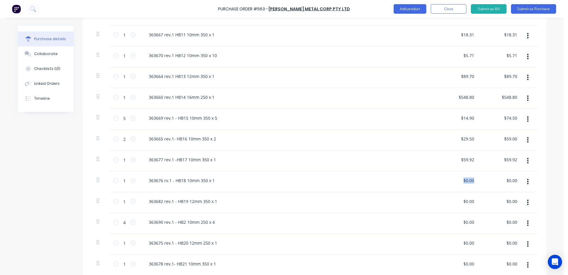
click at [484, 178] on div "1 1 363676 rv.1 - HB18 10mm 350 x 1 $0.00 $0.00 $0.00 $0.00" at bounding box center [315, 181] width 446 height 21
click at [464, 184] on input "0.0000" at bounding box center [468, 180] width 16 height 9
drag, startPoint x: 459, startPoint y: 178, endPoint x: 530, endPoint y: 179, distance: 70.8
click at [530, 179] on div "1 1 363676 rv.1 - HB18 10mm 350 x 1 0.0000 0.0000 $0.00 $0.00" at bounding box center [315, 181] width 446 height 21
click at [460, 199] on input "0.0000" at bounding box center [468, 201] width 16 height 9
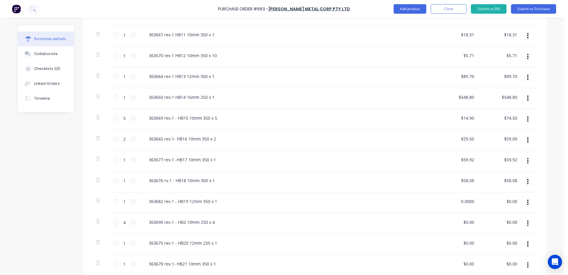
drag, startPoint x: 460, startPoint y: 199, endPoint x: 520, endPoint y: 199, distance: 60.1
click at [520, 199] on div "1 1 363682 rev.1 - HB19 12mm 350 x 1 0.0000 0.0000 $0.00 $0.00" at bounding box center [315, 202] width 446 height 21
click at [462, 223] on input "0.0000" at bounding box center [469, 222] width 14 height 9
drag, startPoint x: 462, startPoint y: 223, endPoint x: 504, endPoint y: 217, distance: 42.8
click at [504, 217] on div "4 4 363690 rev.1 - HB2 10mm 250 x 4 0.0000 0.0000 $0.00 $0.00" at bounding box center [315, 223] width 446 height 21
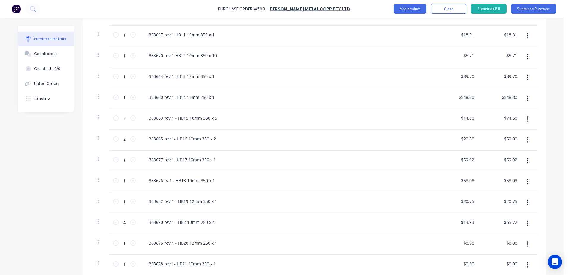
click at [462, 248] on div "$0.00 $0.00" at bounding box center [458, 244] width 43 height 21
drag, startPoint x: 462, startPoint y: 245, endPoint x: 511, endPoint y: 235, distance: 49.7
click at [511, 235] on div "1 1 363675 rev.1 - HB20 12mm 250 x 1 0.0000 0.0000 $0.00 $0.00" at bounding box center [315, 244] width 446 height 21
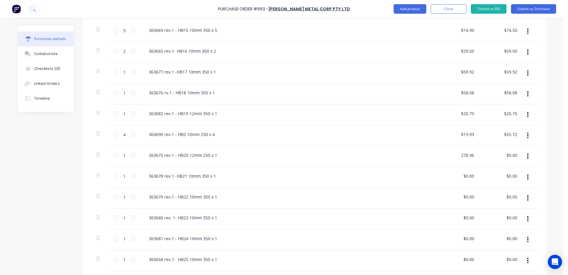
scroll to position [446, 0]
click at [468, 176] on input "0.0000" at bounding box center [469, 174] width 14 height 9
drag, startPoint x: 460, startPoint y: 173, endPoint x: 506, endPoint y: 166, distance: 46.7
click at [506, 166] on div "1 1 363678 rev.1- HB21 10mm 350 x 1 0.0000 0.0000 $0.00 $0.00" at bounding box center [315, 175] width 446 height 21
click at [464, 194] on input "0.0000" at bounding box center [469, 195] width 14 height 9
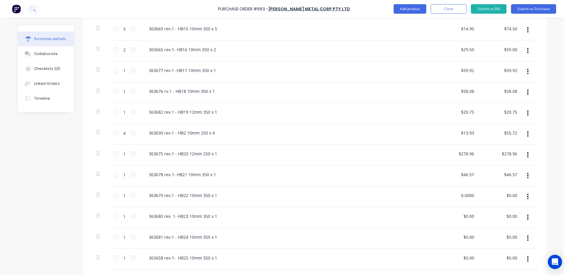
drag, startPoint x: 460, startPoint y: 193, endPoint x: 527, endPoint y: 182, distance: 68.4
click at [527, 182] on div "1 1 363684 rev.1 - CH1 10mm 250 x 1 $128.11 $128.11 $128.11 $128.11 1 1 363691 …" at bounding box center [315, 144] width 446 height 791
click at [464, 215] on input "$0.00" at bounding box center [469, 216] width 14 height 9
drag, startPoint x: 459, startPoint y: 216, endPoint x: 519, endPoint y: 199, distance: 63.1
click at [518, 199] on div "1 1 363684 rev.1 - CH1 10mm 250 x 1 $128.11 $128.11 $128.11 $128.11 1 1 363691 …" at bounding box center [315, 144] width 446 height 791
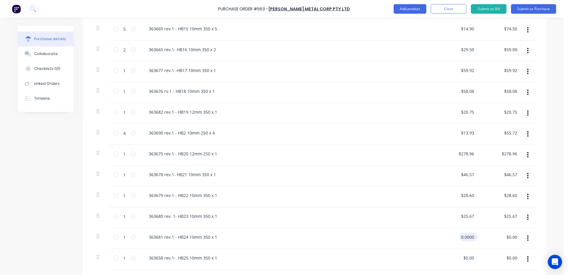
drag, startPoint x: 467, startPoint y: 239, endPoint x: 463, endPoint y: 239, distance: 3.9
click at [465, 239] on input "0.0000" at bounding box center [468, 236] width 16 height 9
drag, startPoint x: 459, startPoint y: 237, endPoint x: 500, endPoint y: 223, distance: 43.9
click at [496, 226] on div "1 1 363684 rev.1 - CH1 10mm 250 x 1 $128.11 $128.11 $128.11 $128.11 1 1 363691 …" at bounding box center [315, 144] width 446 height 791
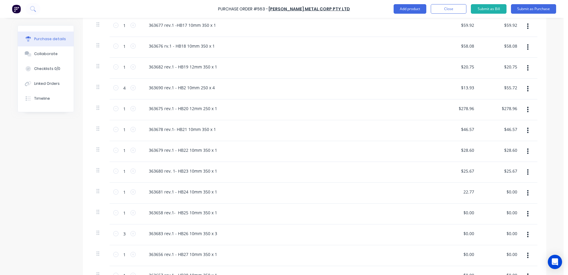
scroll to position [535, 0]
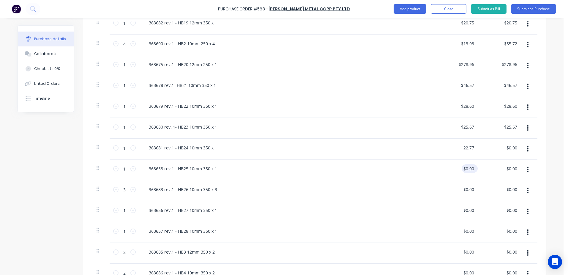
click at [467, 170] on input "$0.00" at bounding box center [469, 168] width 14 height 9
drag, startPoint x: 459, startPoint y: 166, endPoint x: 554, endPoint y: 165, distance: 95.1
click at [554, 165] on div "Purchase Order #563 - [PERSON_NAME] Metal Corp Pty Ltd Add product Close Submit…" at bounding box center [282, 137] width 564 height 275
drag, startPoint x: 461, startPoint y: 189, endPoint x: 491, endPoint y: 188, distance: 30.1
click at [491, 188] on div "3 3 363683 rev.1 - HB26 10mm 350 x 3 0.0000 0.0000 $0.00 $0.00" at bounding box center [315, 190] width 446 height 21
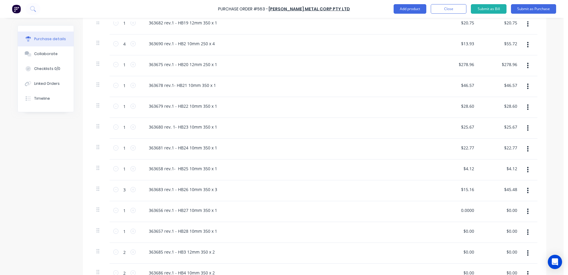
drag, startPoint x: 460, startPoint y: 212, endPoint x: 546, endPoint y: 212, distance: 85.9
click at [546, 212] on div "Purchase Order #563 - [PERSON_NAME] Metal Corp Pty Ltd Add product Close Submit…" at bounding box center [282, 137] width 564 height 275
drag, startPoint x: 463, startPoint y: 230, endPoint x: 531, endPoint y: 222, distance: 67.9
click at [531, 222] on div "1 1 363657 rev.1 - HB28 10mm 350 x 1 0.0000 0.0000 $0.00 $0.00" at bounding box center [315, 232] width 446 height 21
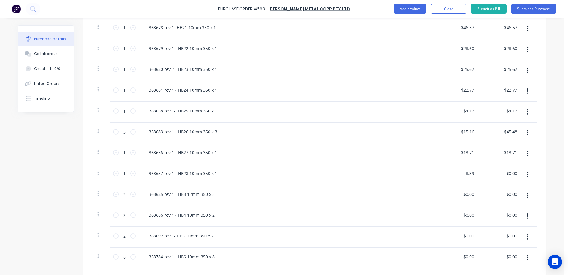
scroll to position [595, 0]
drag, startPoint x: 461, startPoint y: 190, endPoint x: 534, endPoint y: 190, distance: 73.4
click at [534, 190] on div "2 2 363685 rev.1 - HB3 12mm 350 x 2 0.0000 0.0000 $0.00 $0.00" at bounding box center [315, 193] width 446 height 21
drag, startPoint x: 459, startPoint y: 214, endPoint x: 486, endPoint y: 208, distance: 27.8
click at [486, 208] on div "2 2 363686 rev.1 - HB4 10mm 350 x 2 $0.00 $0.00 $0.00 $0.00" at bounding box center [315, 214] width 446 height 21
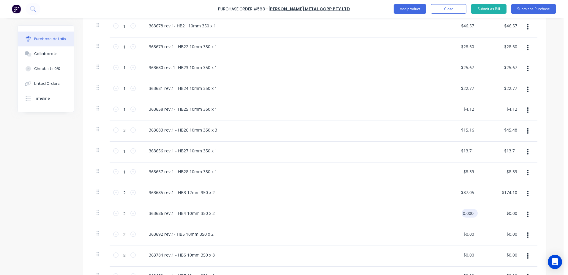
drag, startPoint x: 486, startPoint y: 208, endPoint x: 466, endPoint y: 213, distance: 20.1
click at [466, 213] on input "0.0000" at bounding box center [469, 213] width 14 height 9
drag, startPoint x: 461, startPoint y: 215, endPoint x: 494, endPoint y: 204, distance: 34.5
drag, startPoint x: 463, startPoint y: 234, endPoint x: 501, endPoint y: 224, distance: 39.4
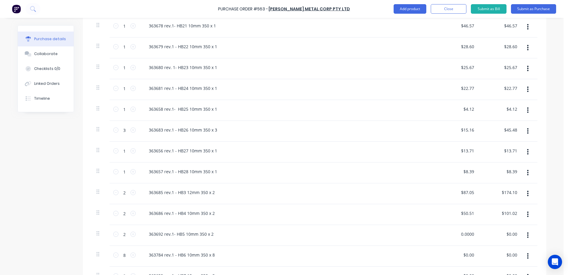
click at [462, 259] on div "$0.00 $0.00" at bounding box center [458, 256] width 43 height 21
drag, startPoint x: 459, startPoint y: 236, endPoint x: 475, endPoint y: 235, distance: 15.9
click at [475, 235] on div "$0.00 $0.00" at bounding box center [458, 235] width 43 height 21
drag, startPoint x: 475, startPoint y: 235, endPoint x: 467, endPoint y: 231, distance: 8.7
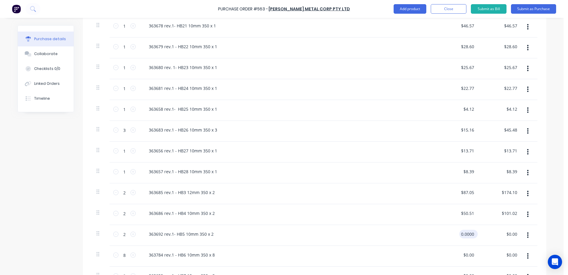
click at [467, 231] on input "0.0000" at bounding box center [468, 234] width 16 height 9
drag, startPoint x: 461, startPoint y: 234, endPoint x: 485, endPoint y: 227, distance: 25.0
click at [485, 227] on div "2 2 363692 rev.1- HB5 10mm 350 x 2 0.0000 0.0000 $0.00 $0.00" at bounding box center [315, 235] width 446 height 21
click at [463, 258] on input "0.0000" at bounding box center [468, 254] width 16 height 9
drag, startPoint x: 458, startPoint y: 256, endPoint x: 490, endPoint y: 250, distance: 33.2
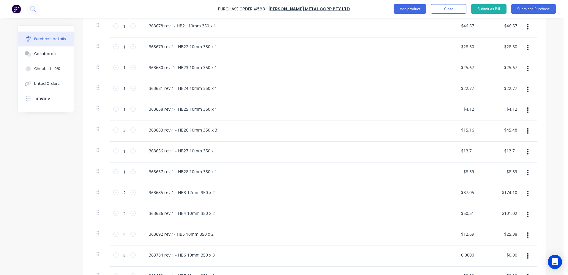
click at [490, 250] on div "8 8 363784 rev.1 - HB6 10mm 350 x 8 0.0000 0.0000 $0.00 $0.00" at bounding box center [315, 256] width 446 height 21
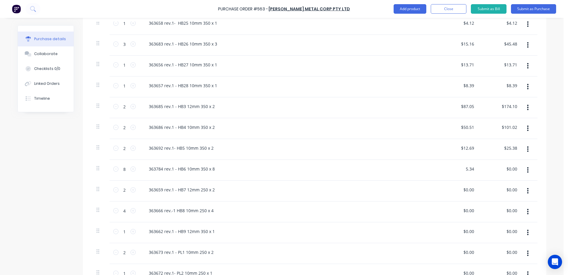
scroll to position [684, 0]
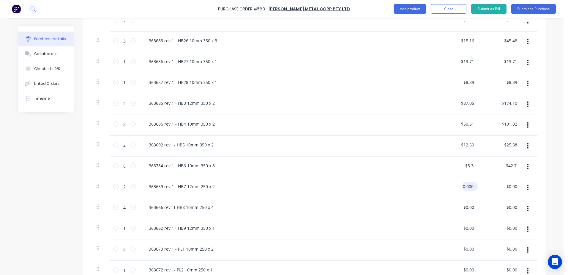
click at [468, 187] on input "0.0000" at bounding box center [469, 186] width 14 height 9
drag, startPoint x: 461, startPoint y: 187, endPoint x: 526, endPoint y: 175, distance: 65.9
click at [470, 207] on input "0.0000" at bounding box center [469, 207] width 14 height 9
drag, startPoint x: 458, startPoint y: 206, endPoint x: 533, endPoint y: 194, distance: 75.9
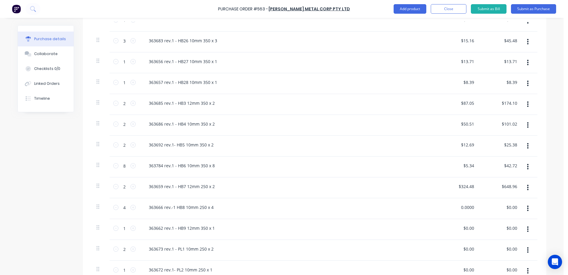
drag, startPoint x: 460, startPoint y: 230, endPoint x: 539, endPoint y: 211, distance: 81.3
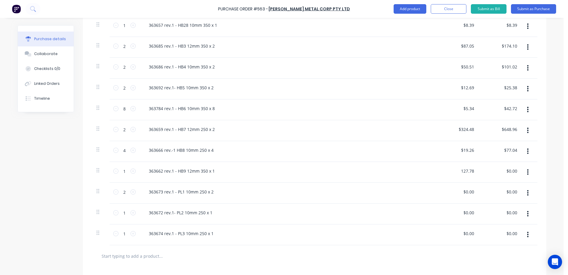
scroll to position [743, 0]
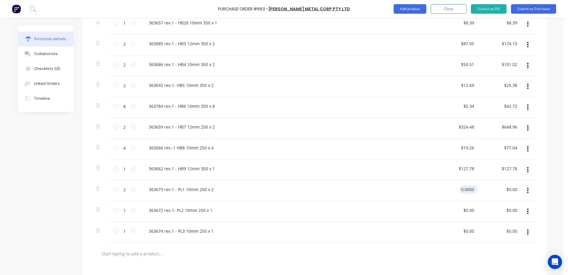
click at [462, 191] on input "0.0000" at bounding box center [468, 189] width 16 height 9
click at [464, 206] on input "0.0000" at bounding box center [468, 210] width 16 height 9
click at [460, 188] on input "0.0000" at bounding box center [468, 189] width 16 height 9
drag, startPoint x: 460, startPoint y: 188, endPoint x: 495, endPoint y: 191, distance: 34.9
click at [495, 191] on div "2 2 363673 rev.1 - PL1 10mm 250 x 2 0.0000 0.0000 $0.00 $0.00" at bounding box center [315, 190] width 446 height 21
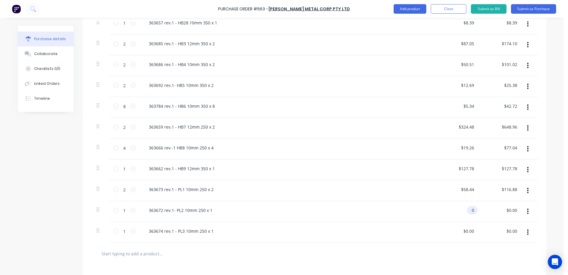
drag, startPoint x: 466, startPoint y: 209, endPoint x: 462, endPoint y: 215, distance: 7.8
click at [467, 209] on input "0" at bounding box center [471, 210] width 8 height 9
drag, startPoint x: 464, startPoint y: 212, endPoint x: 482, endPoint y: 208, distance: 18.1
click at [482, 208] on div "1 1 363672 rev.1- PL2 10mm 250 x 1 0 0 $0.00 $0.00" at bounding box center [315, 211] width 446 height 21
click at [459, 234] on div "$0.00 $0.00" at bounding box center [458, 232] width 43 height 21
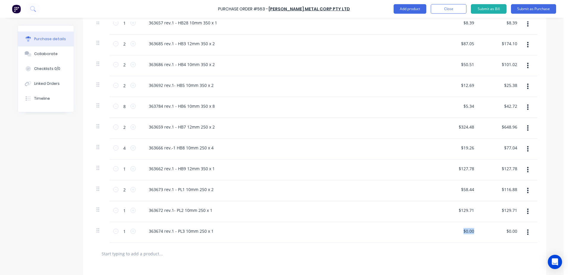
drag, startPoint x: 459, startPoint y: 234, endPoint x: 502, endPoint y: 227, distance: 43.6
click at [502, 227] on div "1 1 363674 rev.1 - PL3 10mm 250 x 1 $0.00 $0.00 $0.00 $0.00" at bounding box center [315, 232] width 446 height 21
click at [427, 233] on div "363674 rev.1 - PL3 10mm 250 x 1" at bounding box center [288, 231] width 288 height 9
drag, startPoint x: 456, startPoint y: 233, endPoint x: 476, endPoint y: 228, distance: 20.0
click at [476, 228] on div "$0.00 $0.00" at bounding box center [458, 232] width 43 height 21
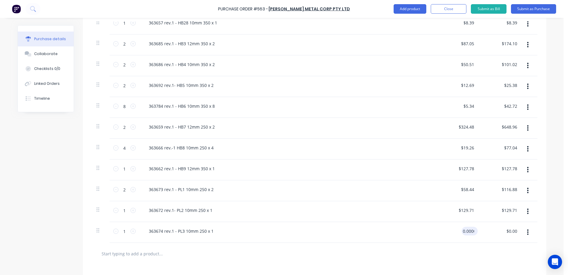
drag, startPoint x: 476, startPoint y: 228, endPoint x: 465, endPoint y: 233, distance: 11.4
click at [465, 233] on input "0.0000" at bounding box center [469, 231] width 14 height 9
click at [465, 233] on input "0.0000" at bounding box center [468, 231] width 16 height 9
click at [460, 233] on input "0.0000" at bounding box center [468, 231] width 16 height 9
drag, startPoint x: 459, startPoint y: 233, endPoint x: 483, endPoint y: 231, distance: 24.7
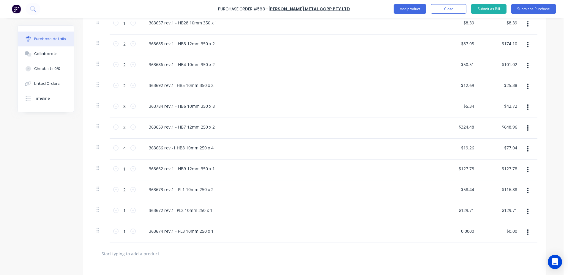
click at [483, 231] on div "1 1 363674 rev.1 - PL3 10mm 250 x 1 0.0000 0.0000 $0.00 $0.00" at bounding box center [315, 232] width 446 height 21
click at [410, 233] on div "363674 rev.1 - PL3 10mm 250 x 1" at bounding box center [288, 231] width 288 height 9
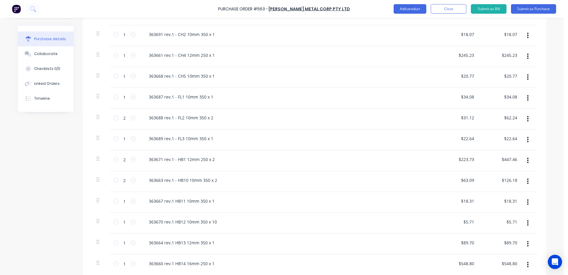
scroll to position [208, 0]
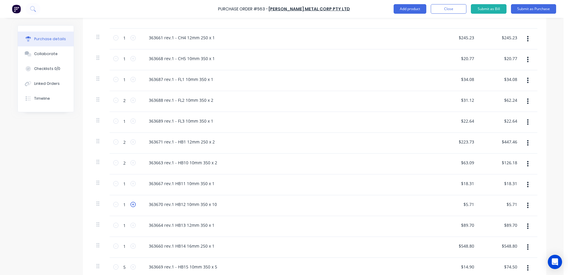
click at [131, 205] on icon at bounding box center [133, 204] width 5 height 5
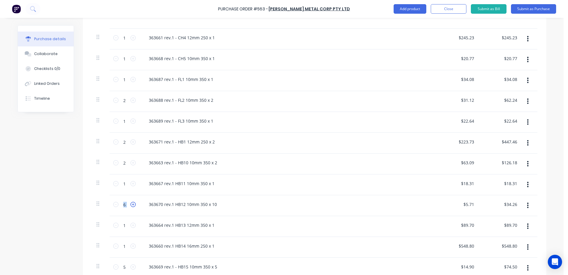
click at [131, 205] on icon at bounding box center [133, 204] width 5 height 5
click at [232, 223] on div "363664 rev.1 HB13 12mm 350 x 1" at bounding box center [288, 225] width 288 height 9
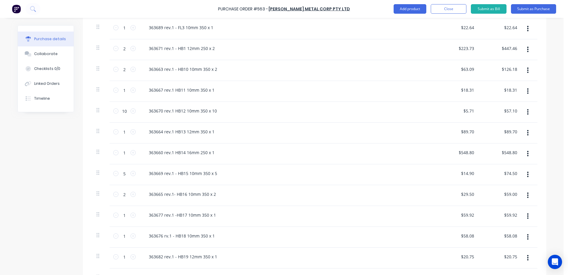
scroll to position [93, 0]
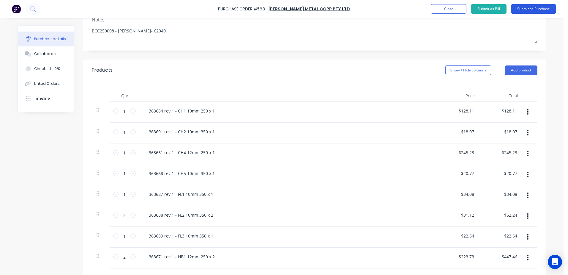
click at [534, 10] on button "Submit as Purchase" at bounding box center [533, 9] width 45 height 10
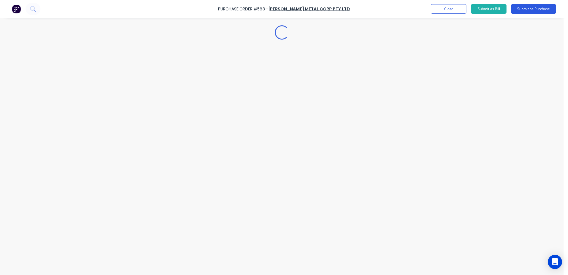
scroll to position [0, 0]
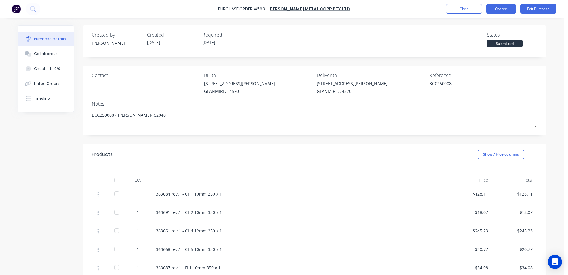
click at [508, 11] on button "Options" at bounding box center [502, 9] width 30 height 10
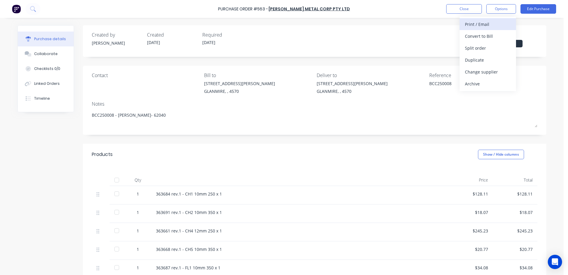
click at [494, 27] on div "Print / Email" at bounding box center [488, 24] width 46 height 9
click at [488, 36] on div "With pricing" at bounding box center [488, 36] width 46 height 9
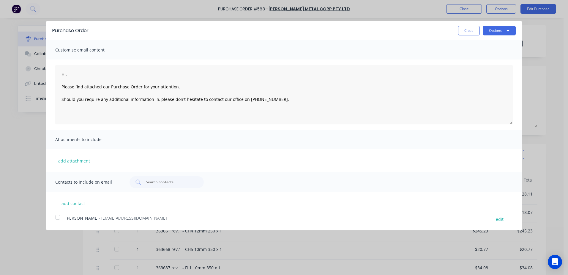
click at [58, 218] on div at bounding box center [58, 217] width 12 height 12
click at [500, 30] on button "Options" at bounding box center [499, 31] width 33 height 10
click at [489, 56] on div "Email" at bounding box center [488, 57] width 46 height 9
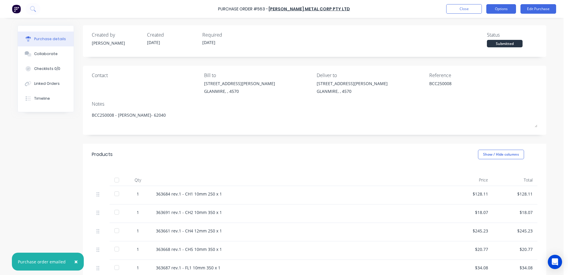
click at [500, 8] on button "Options" at bounding box center [502, 9] width 30 height 10
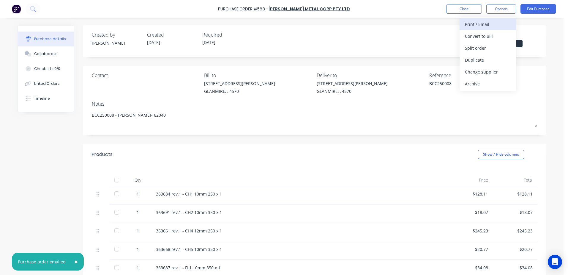
click at [463, 25] on button "Print / Email" at bounding box center [488, 24] width 56 height 12
click at [472, 36] on div "With pricing" at bounding box center [488, 36] width 46 height 9
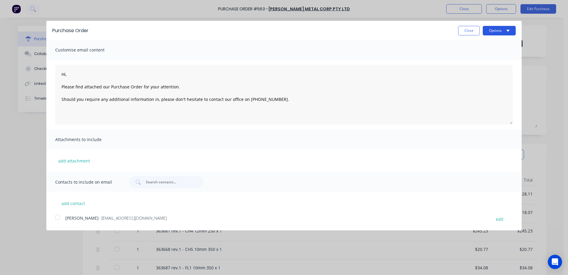
click at [491, 30] on button "Options" at bounding box center [499, 31] width 33 height 10
click at [477, 44] on div "Print" at bounding box center [488, 45] width 46 height 9
click at [472, 29] on button "Close" at bounding box center [469, 31] width 22 height 10
